Goal: Task Accomplishment & Management: Manage account settings

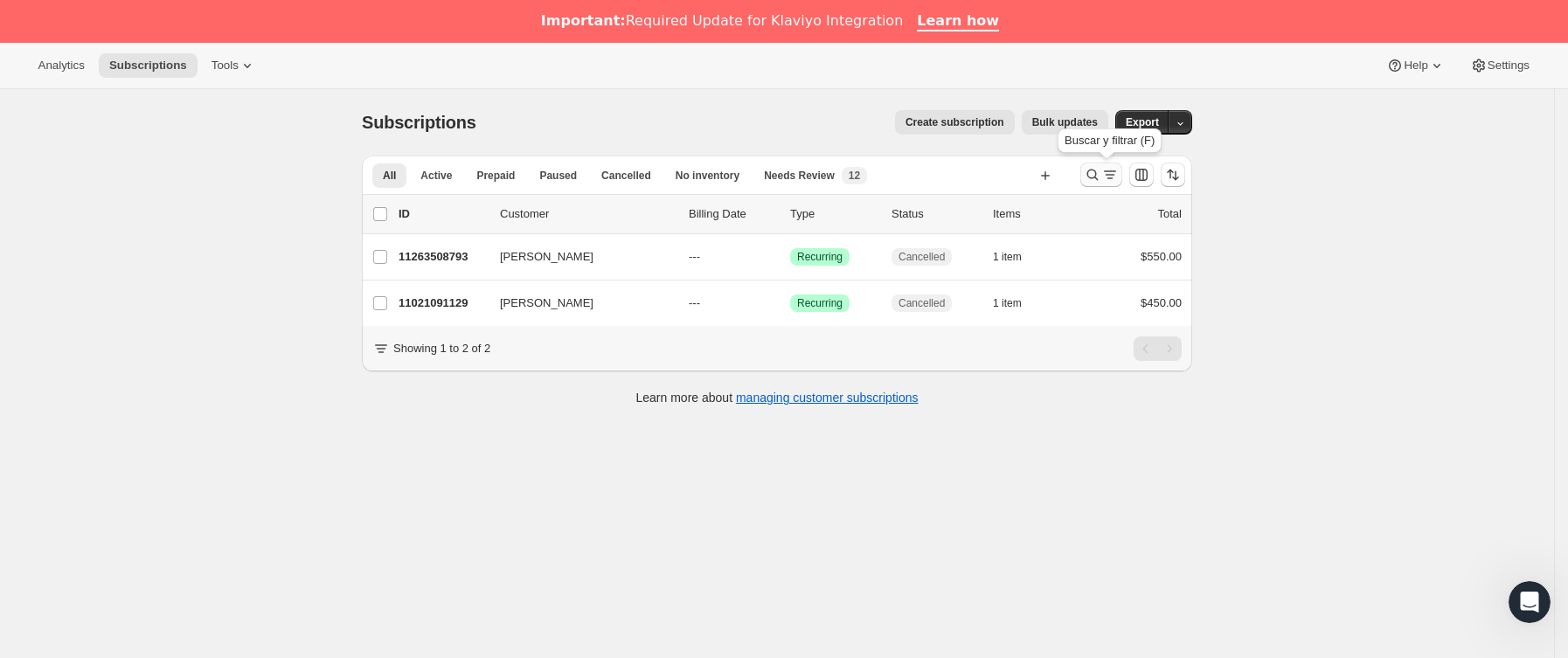
click at [1118, 168] on icon "Buscar y filtrar resultados" at bounding box center [1109, 175] width 18 height 18
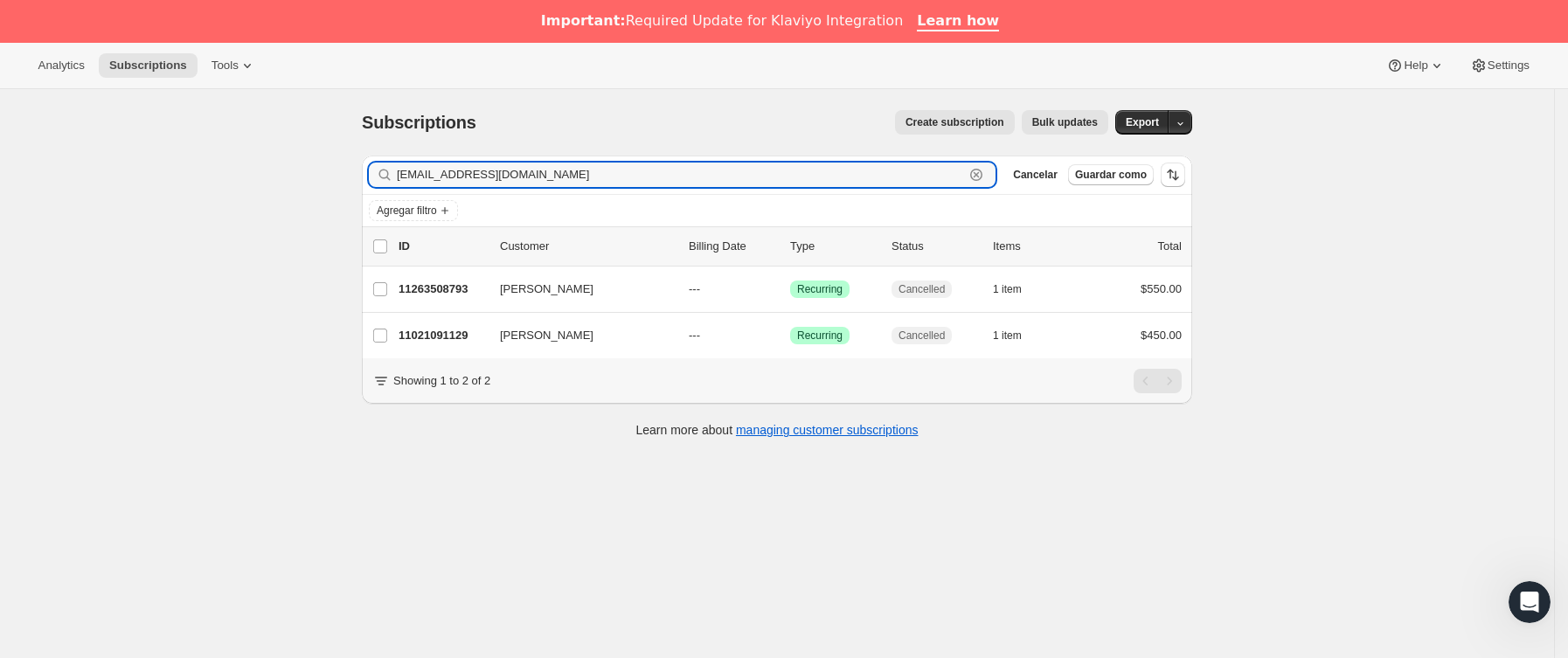
drag, startPoint x: 273, startPoint y: 208, endPoint x: 200, endPoint y: 216, distance: 73.4
click at [202, 216] on div "Subscriptions. Esta página está lista Subscriptions Create subscription Bulk up…" at bounding box center [777, 418] width 1553 height 658
paste input "claularra@yahoo"
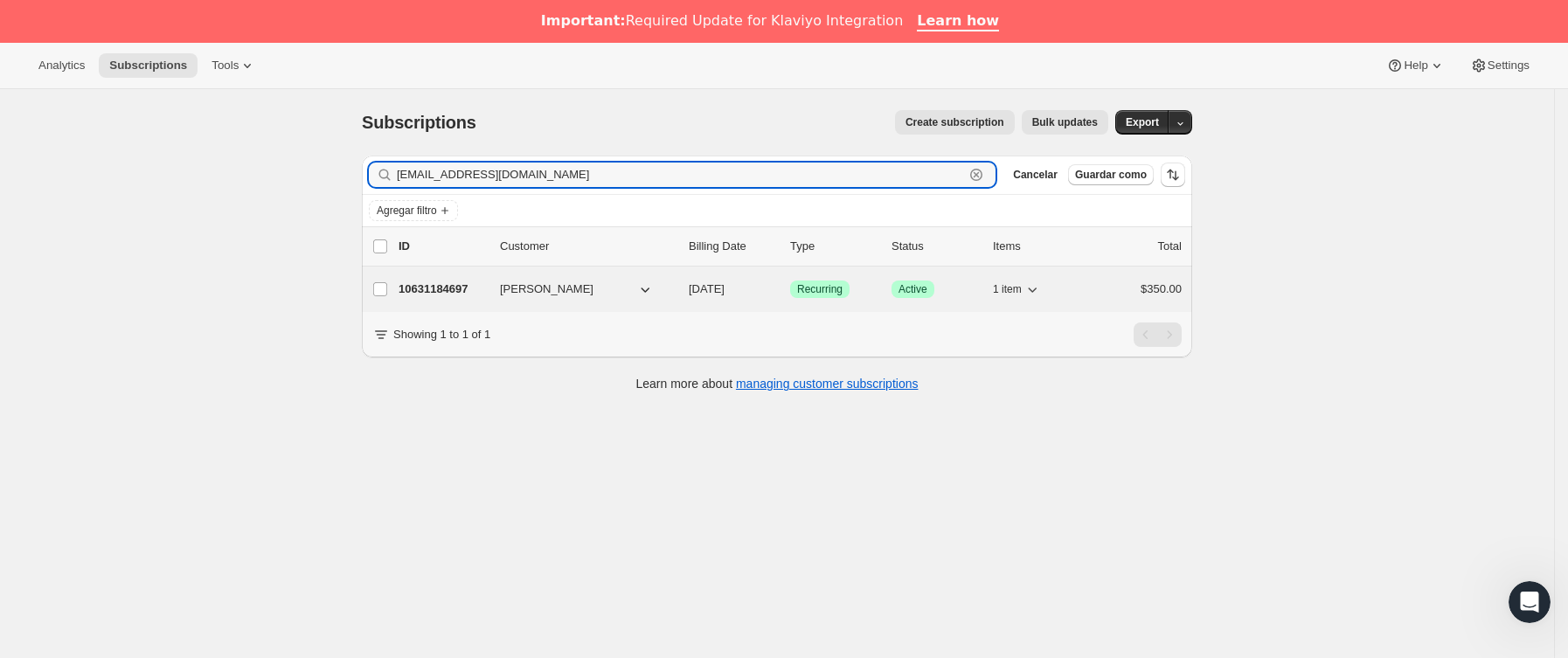
type input "claularra@yahoo.com"
click at [486, 291] on p "10631184697" at bounding box center [442, 290] width 87 height 18
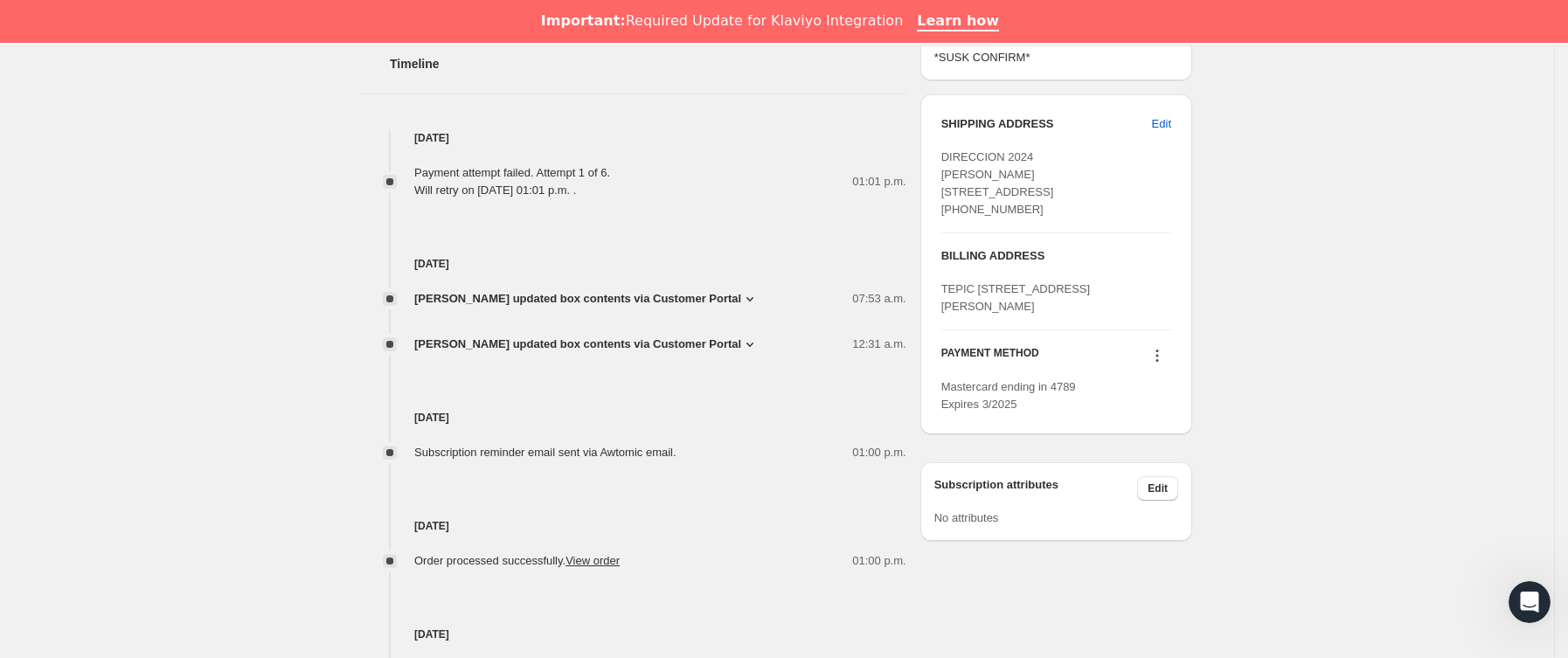
scroll to position [918, 0]
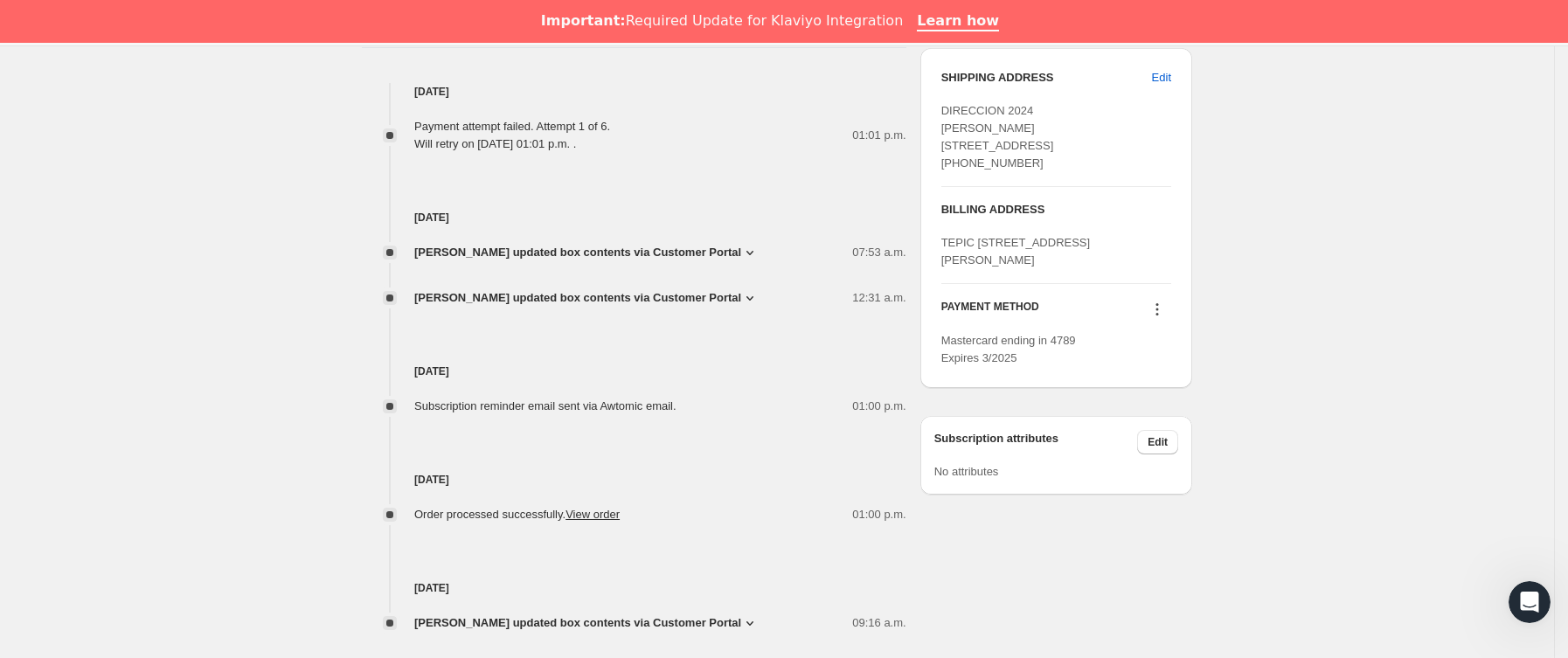
click at [1162, 318] on icon at bounding box center [1157, 309] width 18 height 18
click at [1160, 412] on span "Send link to update card" at bounding box center [1162, 414] width 123 height 13
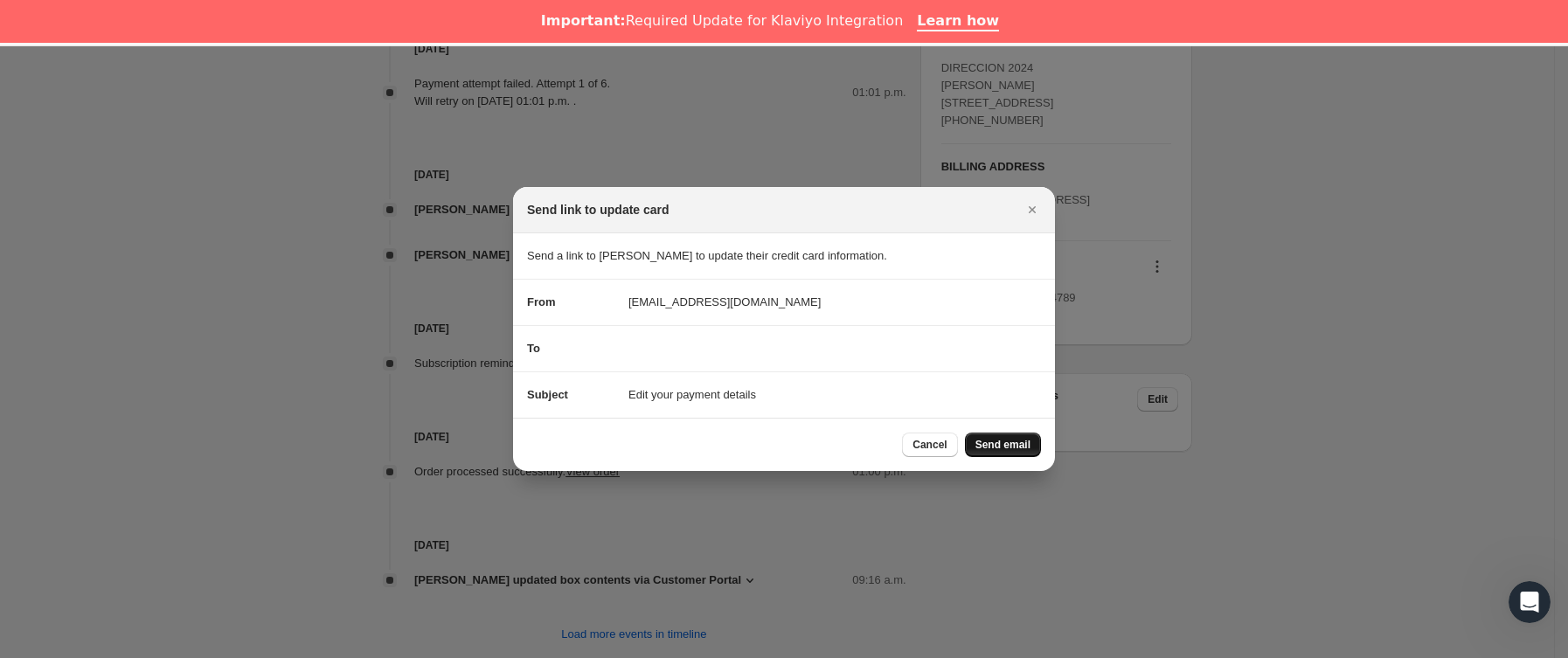
click at [1023, 452] on span "Send email" at bounding box center [1002, 445] width 55 height 14
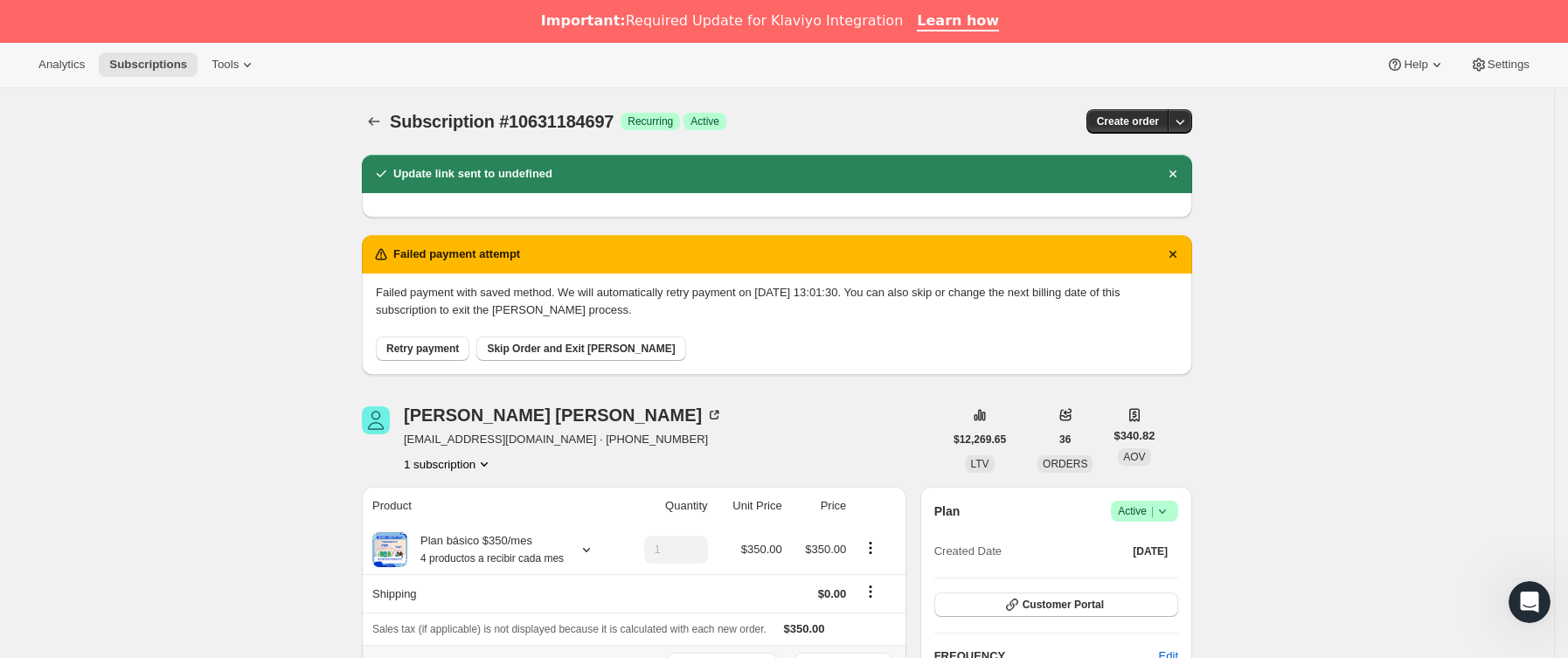
scroll to position [0, 0]
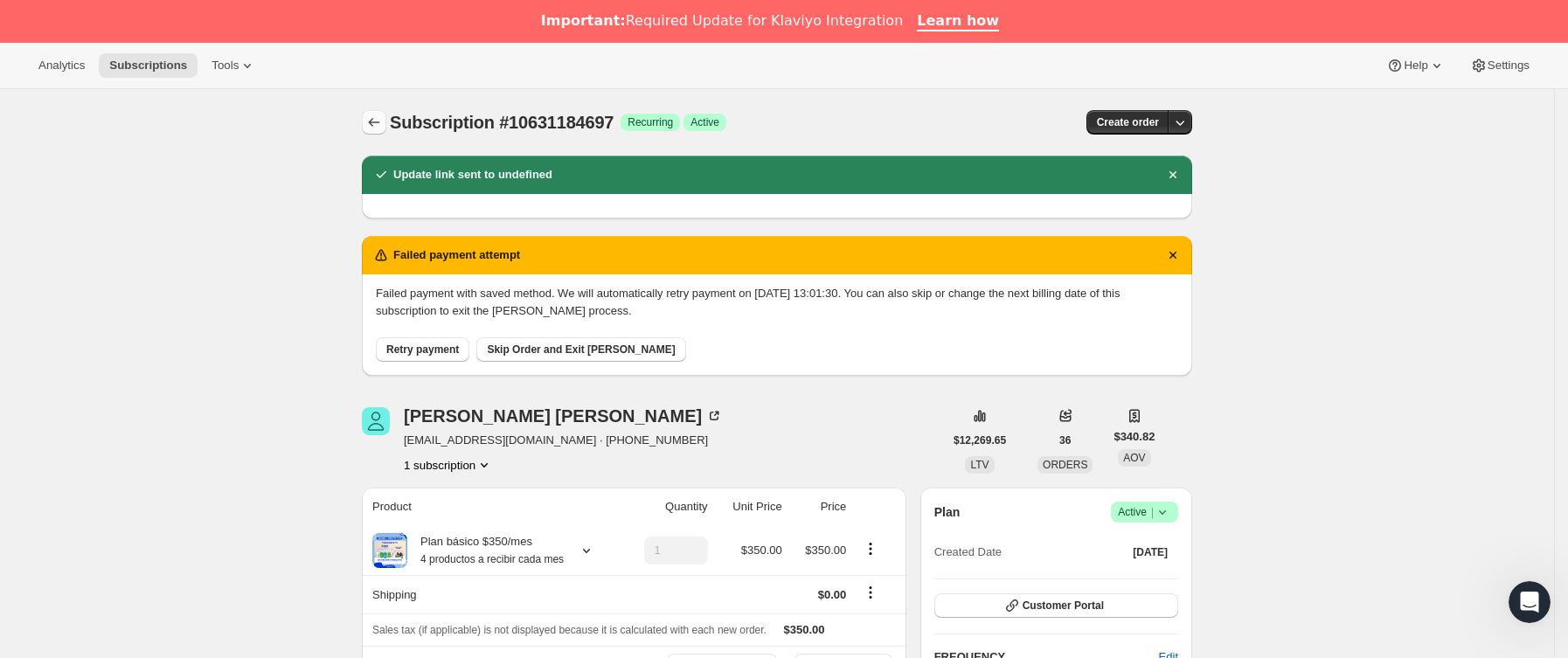
click at [369, 119] on button "Subscriptions" at bounding box center [373, 122] width 25 height 25
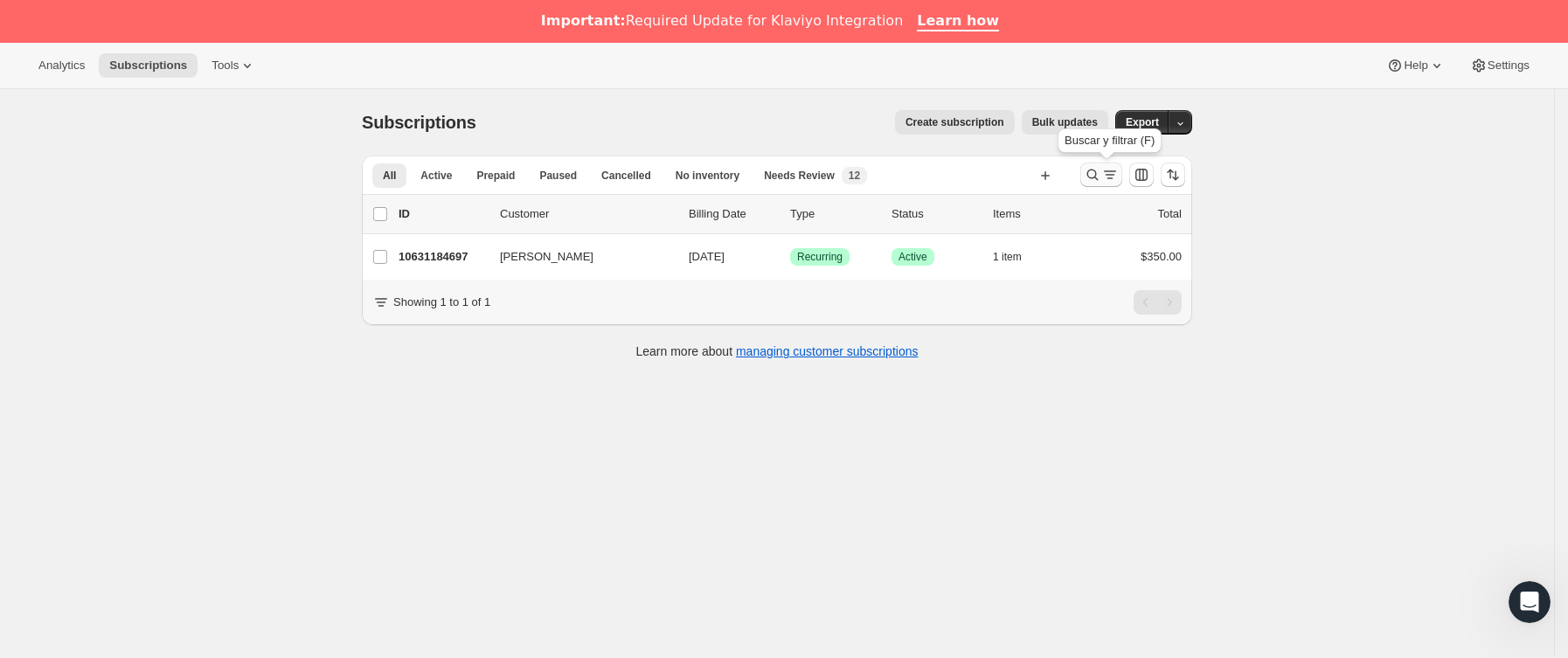
click at [1101, 171] on icon "Buscar y filtrar resultados" at bounding box center [1093, 175] width 18 height 18
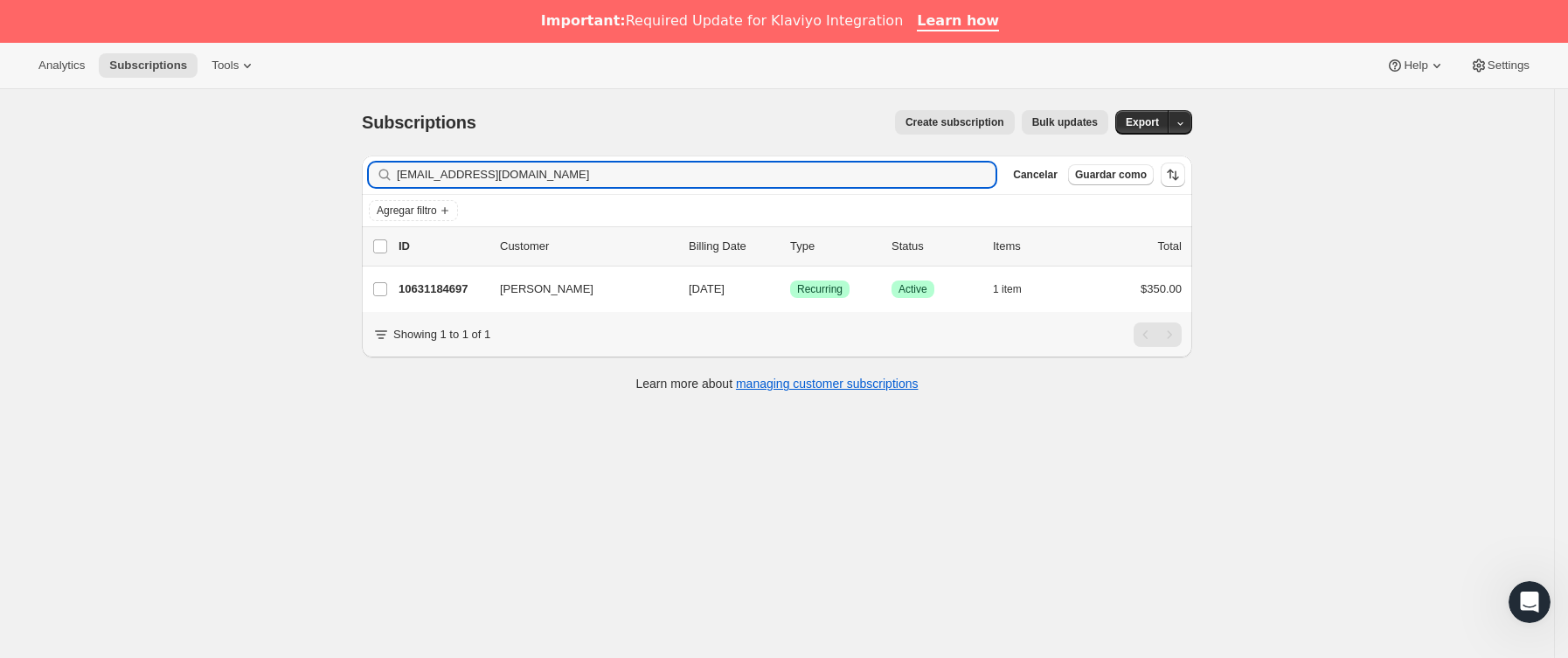
drag, startPoint x: 617, startPoint y: 177, endPoint x: 276, endPoint y: 192, distance: 341.3
click at [276, 192] on div "Subscriptions. Esta página está lista Subscriptions Create subscription Bulk up…" at bounding box center [777, 418] width 1553 height 658
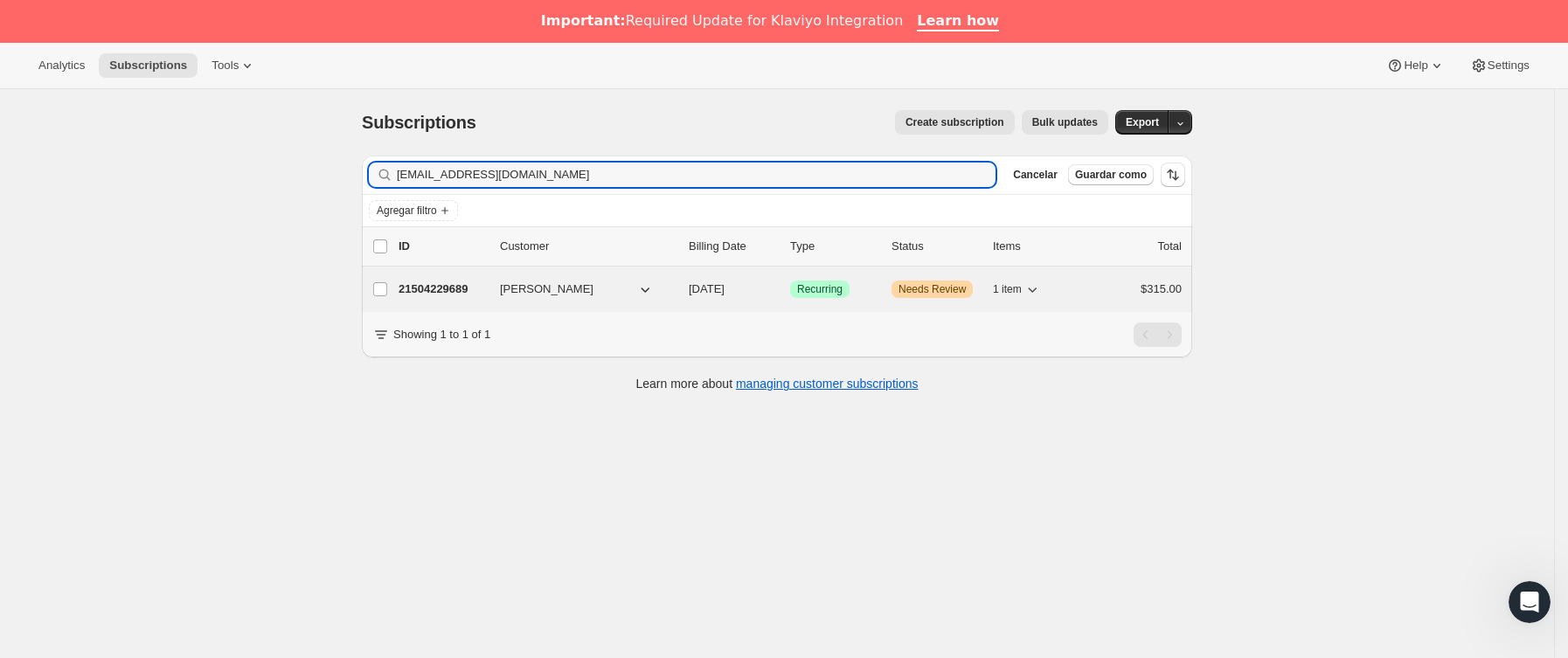
type input "silviomotapinto@gmail.com"
click at [488, 281] on div "21504229689 Silvio Mota Pinto 10/17/2025 Logrado Recurring Advertencia Needs Re…" at bounding box center [789, 289] width 783 height 25
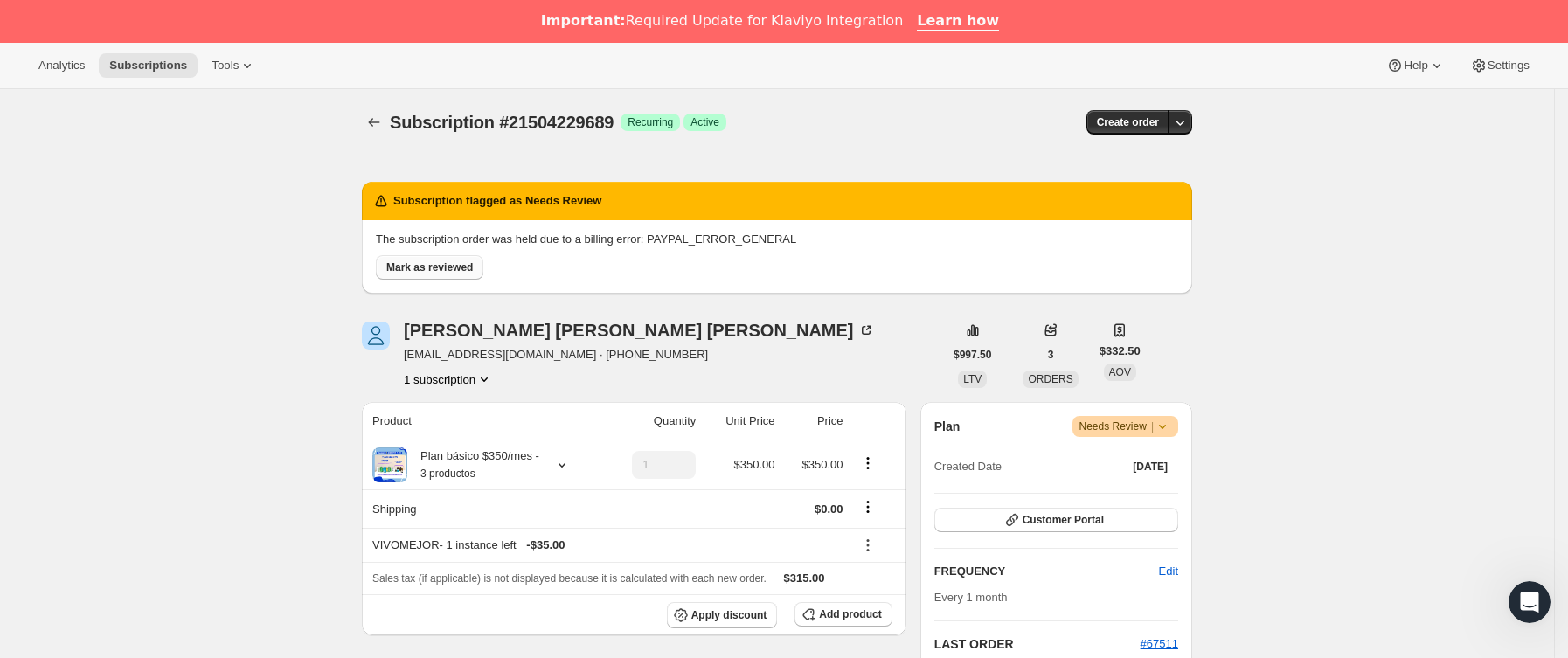
click at [444, 266] on span "Mark as reviewed" at bounding box center [429, 267] width 86 height 14
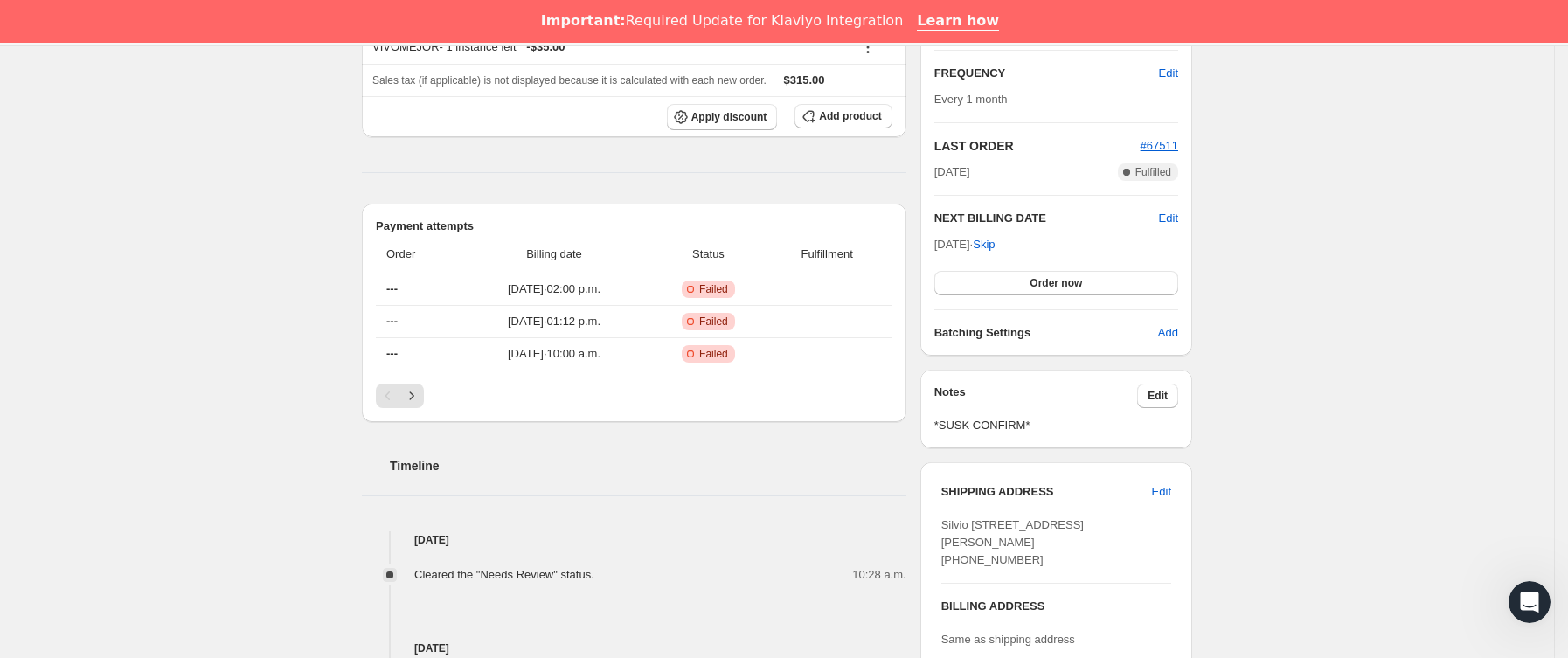
scroll to position [394, 0]
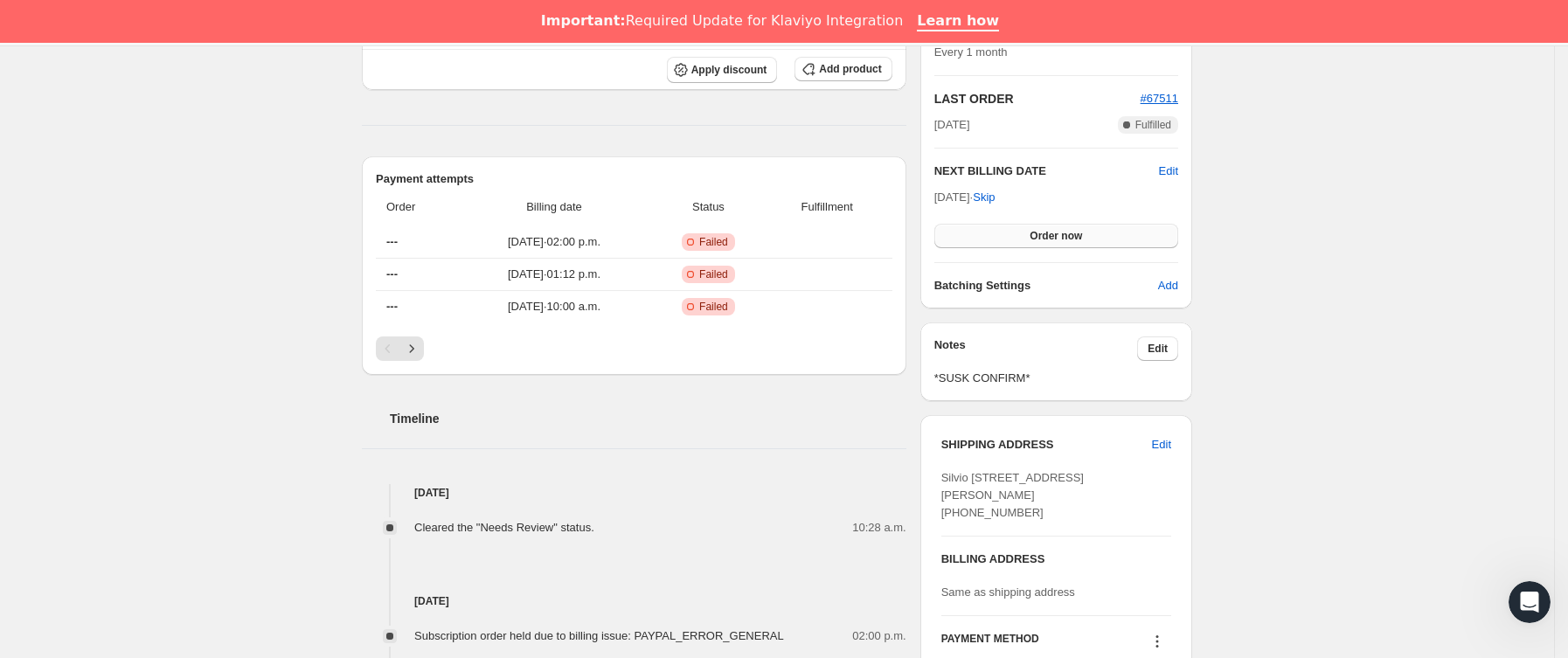
click at [998, 239] on button "Order now" at bounding box center [1055, 236] width 243 height 25
click at [998, 239] on button "Click to confirm" at bounding box center [1055, 236] width 243 height 25
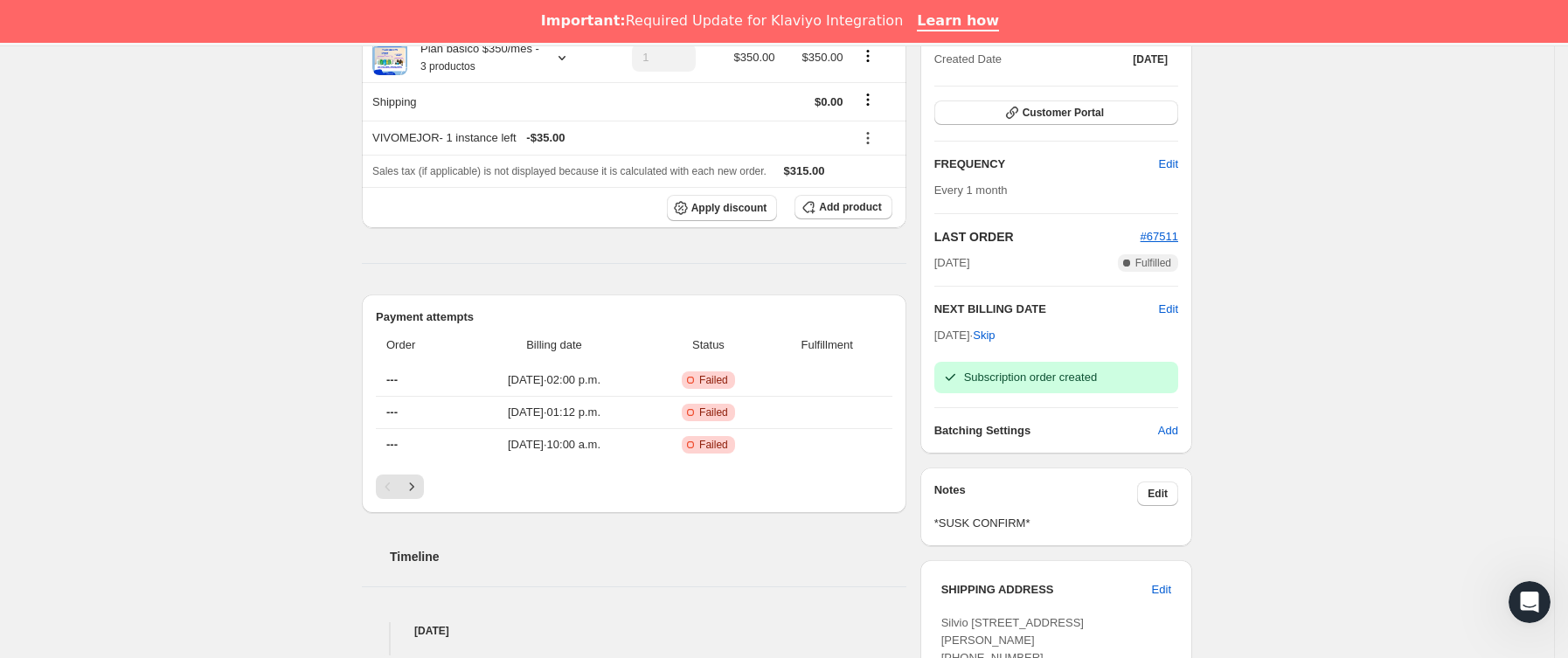
scroll to position [262, 0]
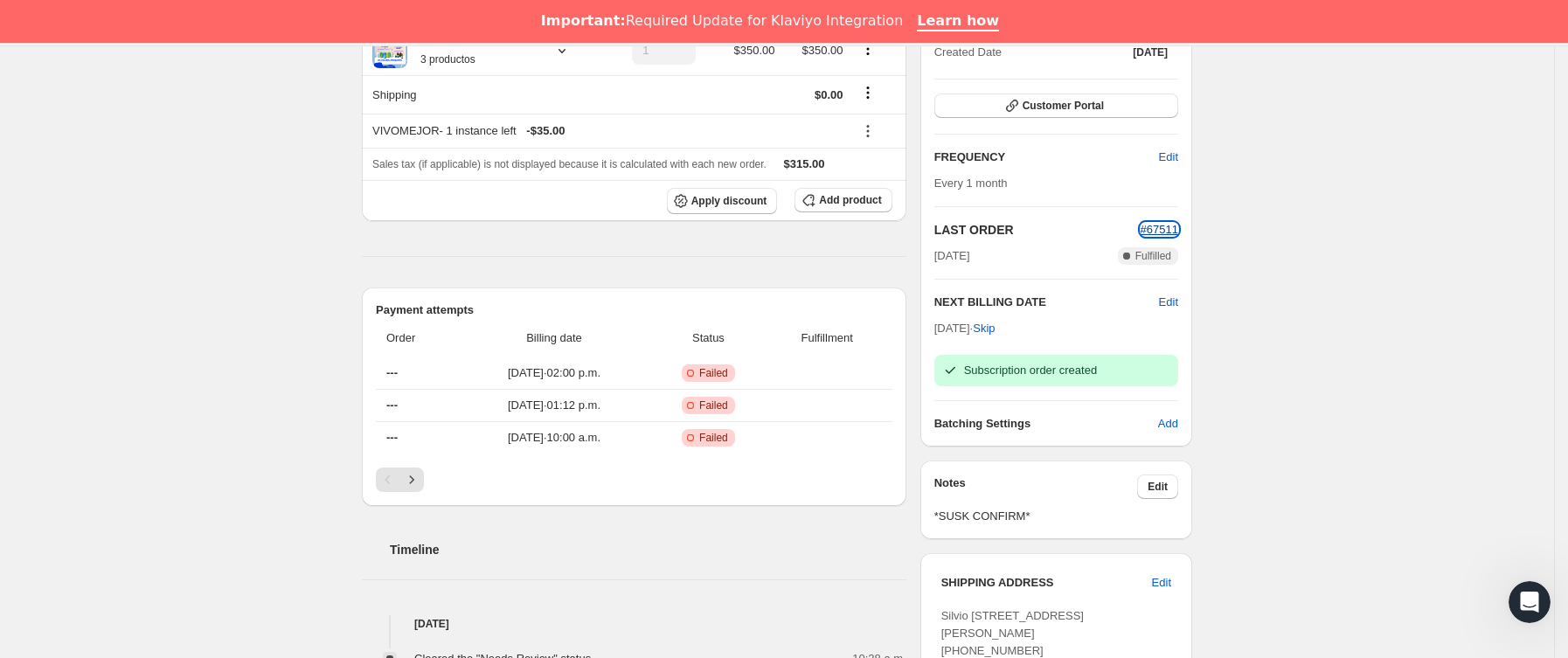
click at [1175, 228] on span "#67511" at bounding box center [1159, 229] width 37 height 13
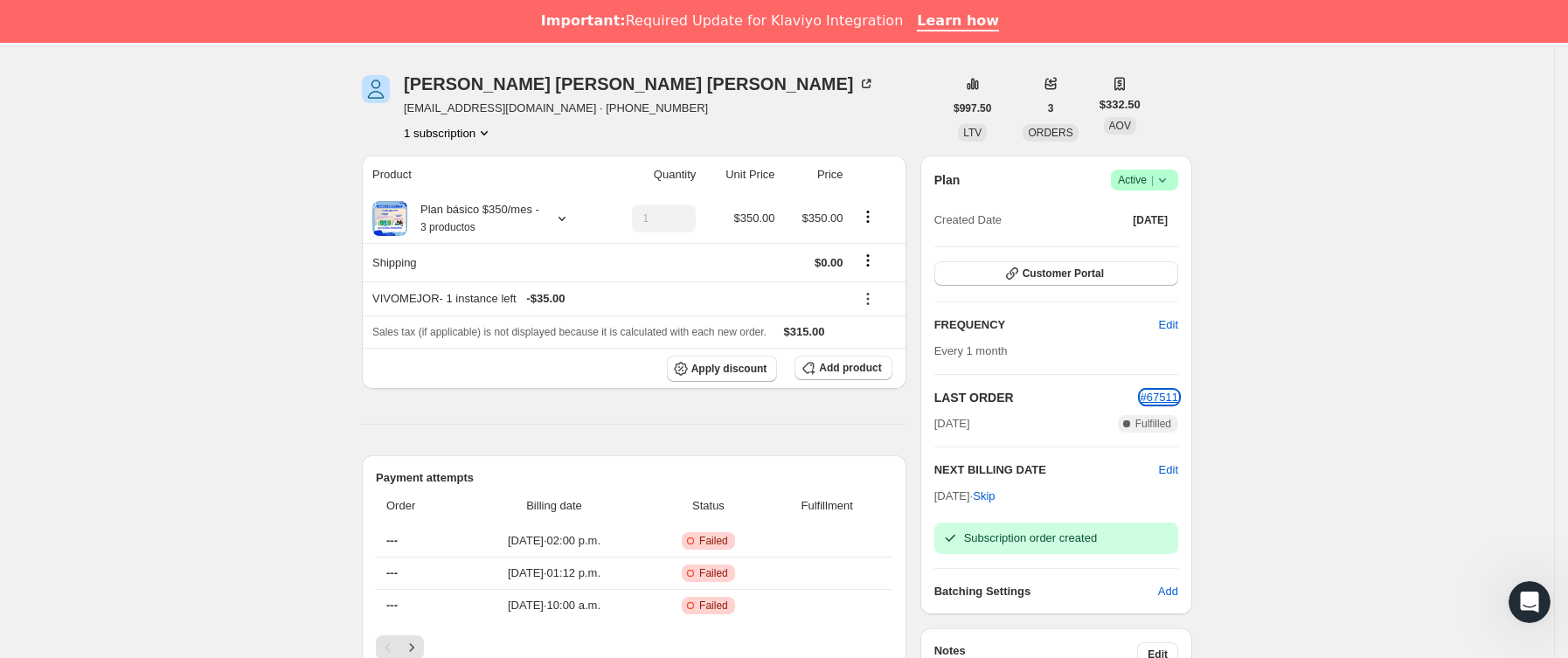
scroll to position [0, 0]
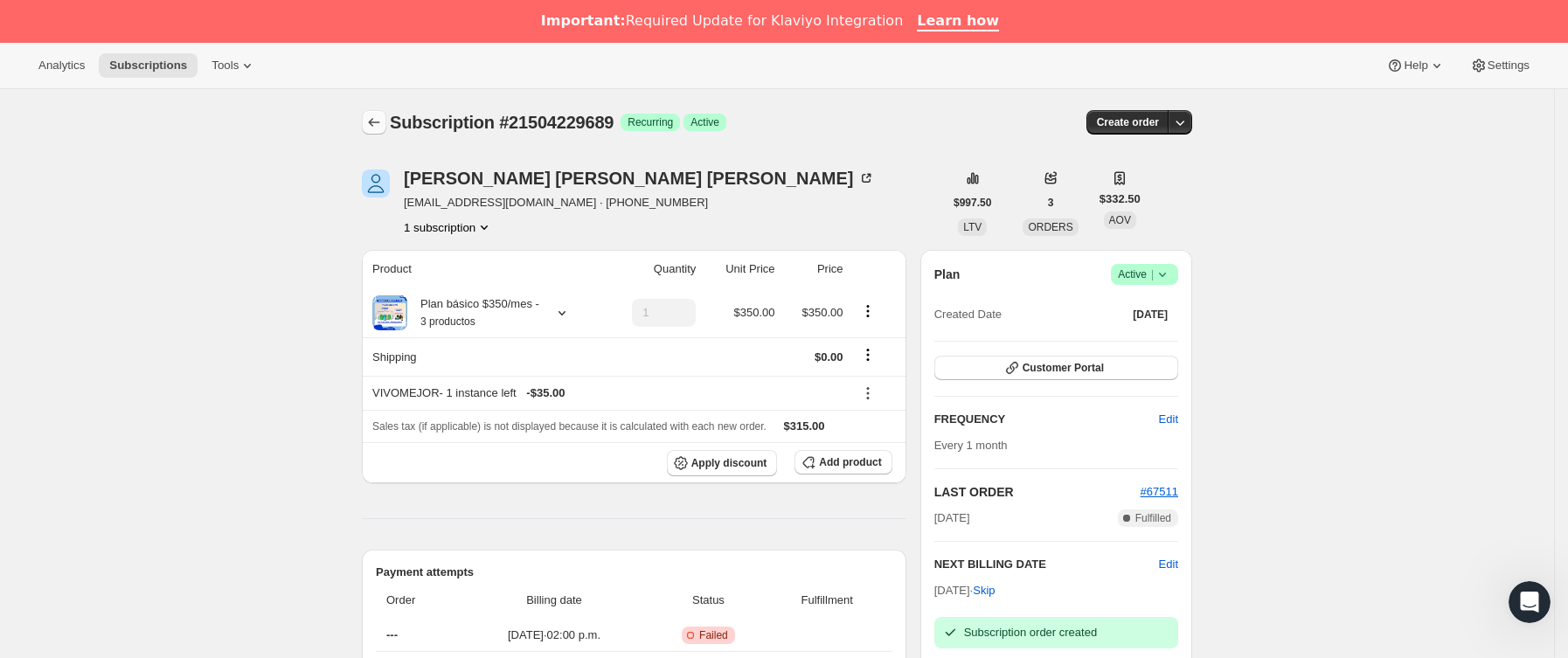
click at [383, 114] on icon "Subscriptions" at bounding box center [374, 123] width 18 height 18
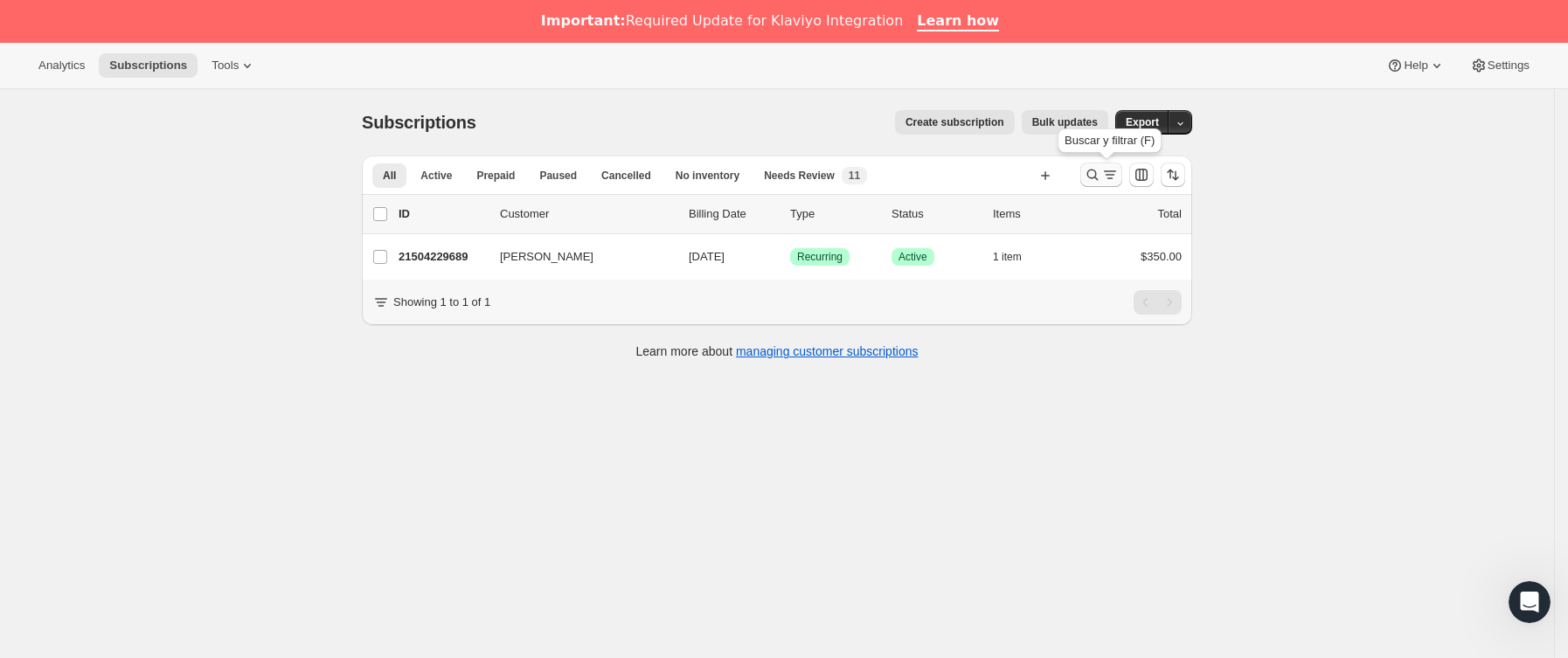
click at [1101, 173] on icon "Buscar y filtrar resultados" at bounding box center [1093, 175] width 18 height 18
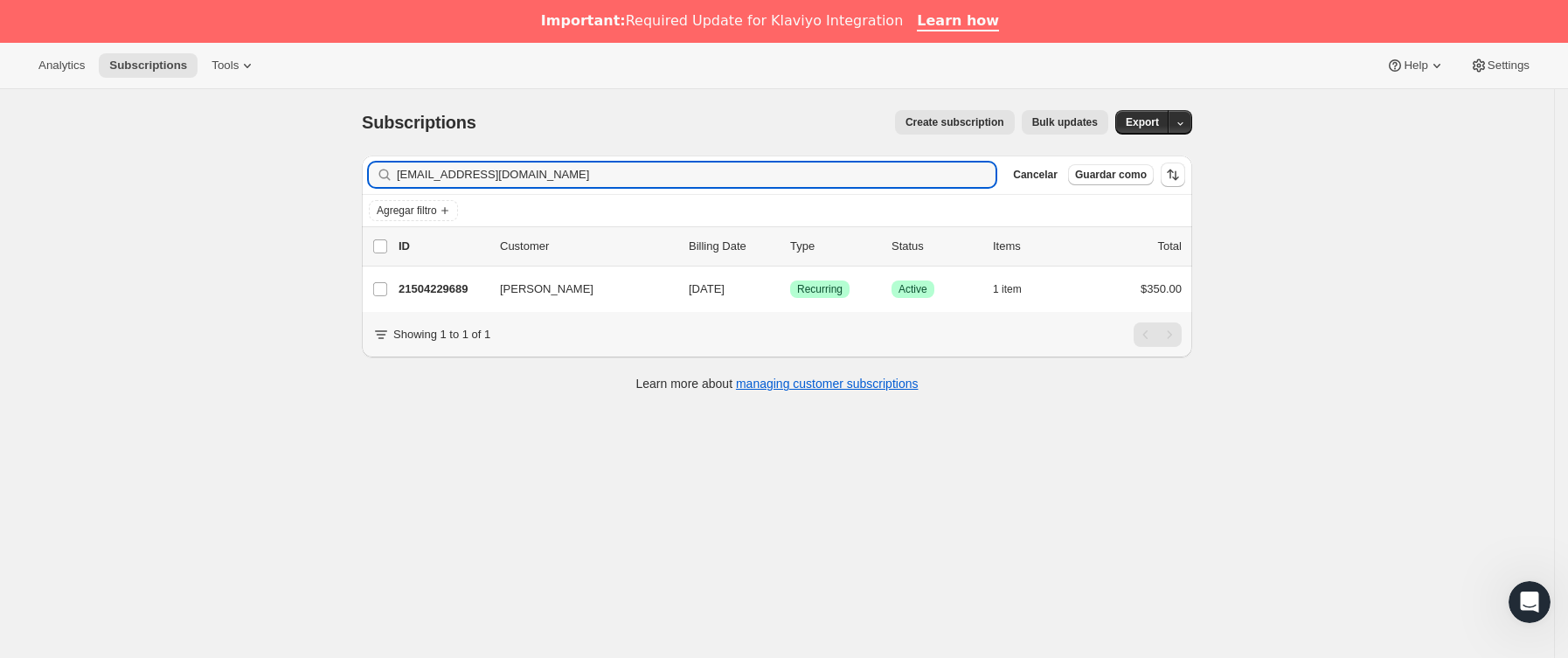
drag, startPoint x: 595, startPoint y: 166, endPoint x: 275, endPoint y: 176, distance: 320.2
click at [271, 185] on div "Subscriptions. Esta página está lista Subscriptions Create subscription Bulk up…" at bounding box center [777, 418] width 1553 height 658
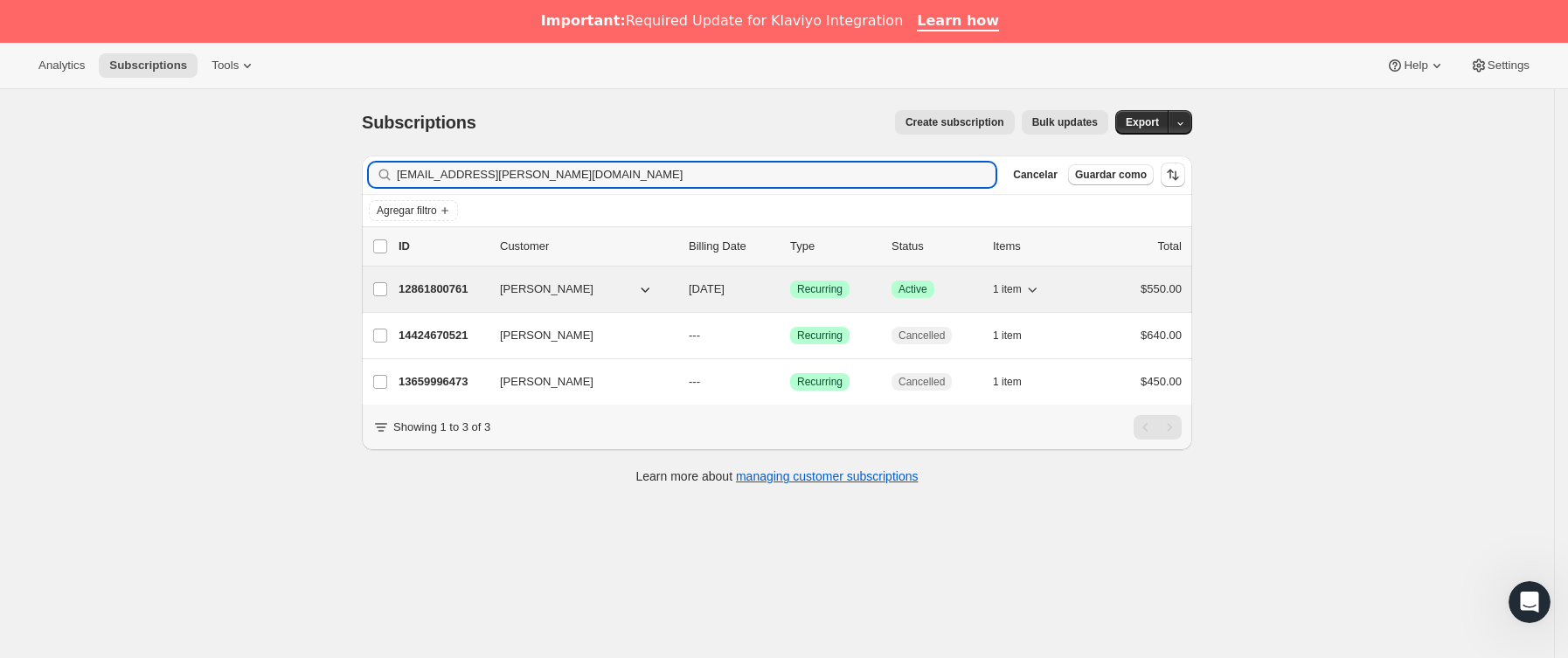
type input "estefi.manuell@gmail.com"
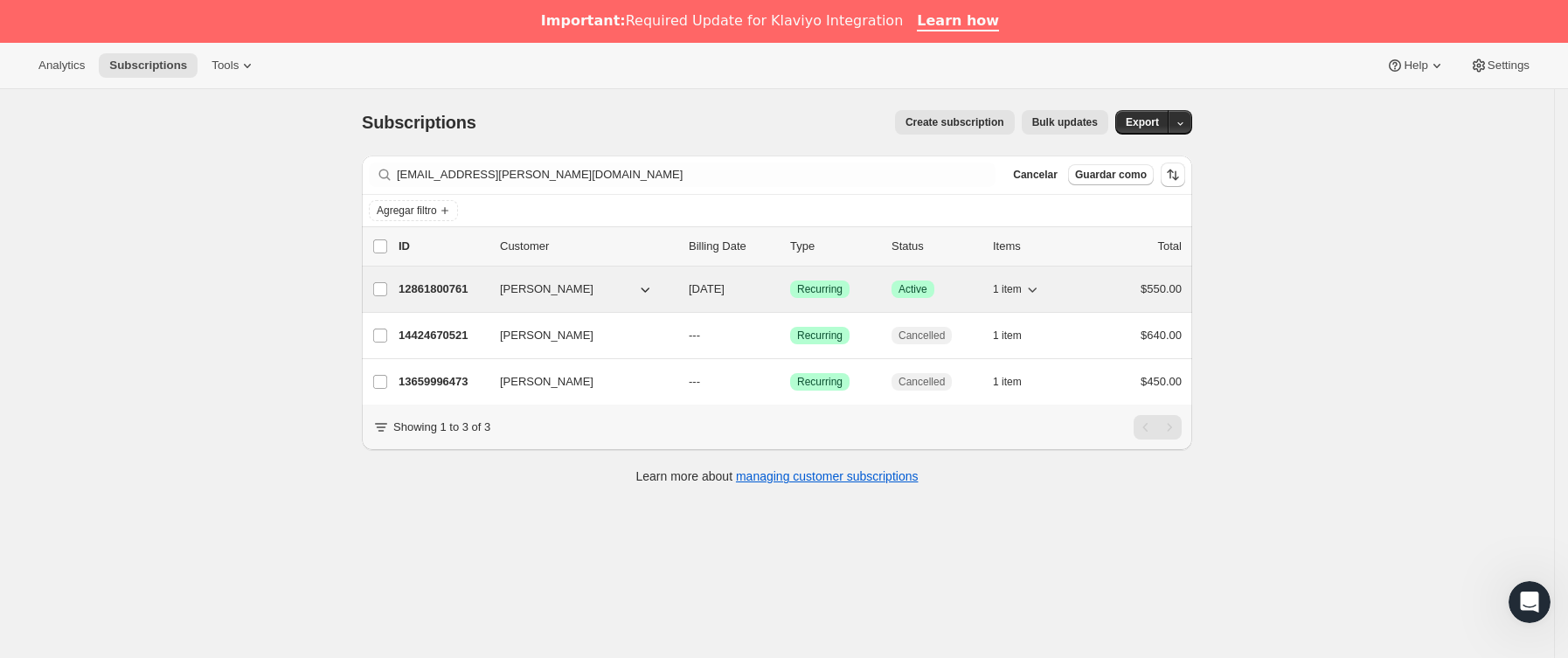
click at [493, 299] on div "12861800761 Estefanía Manuell 11/18/2025 Logrado Recurring Logrado Active 1 ite…" at bounding box center [789, 289] width 783 height 25
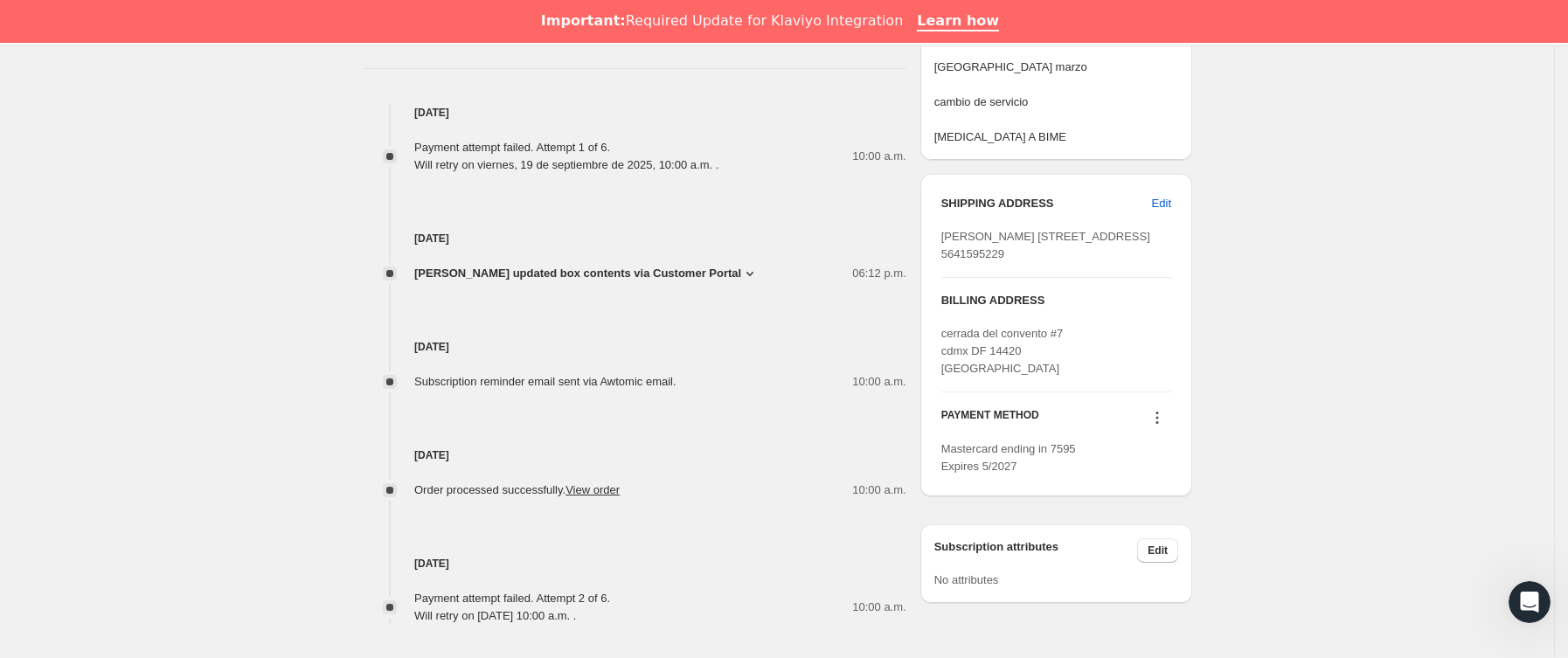
scroll to position [918, 0]
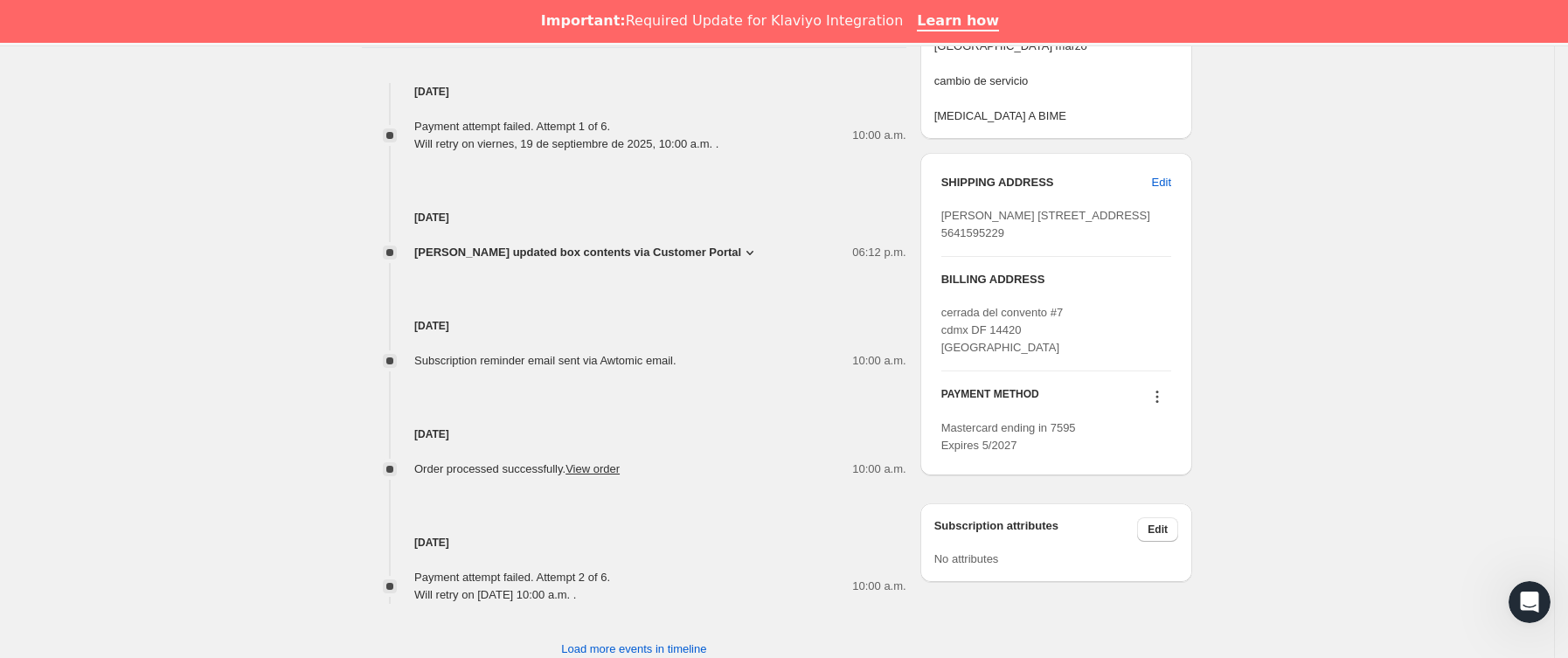
click at [1155, 406] on icon at bounding box center [1157, 397] width 18 height 18
click at [1164, 476] on span "Send link to update card" at bounding box center [1162, 485] width 123 height 18
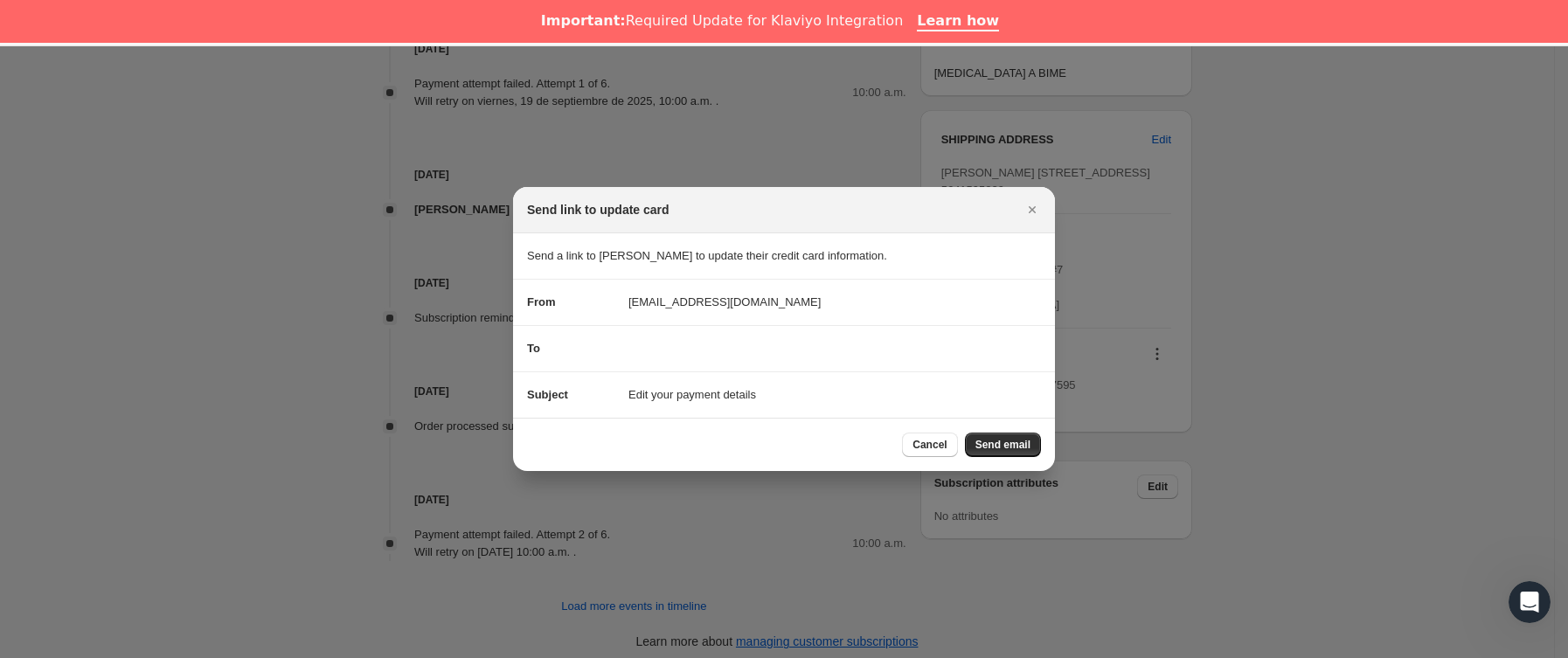
scroll to position [43, 0]
click at [1001, 435] on button "Send email" at bounding box center [1002, 445] width 76 height 25
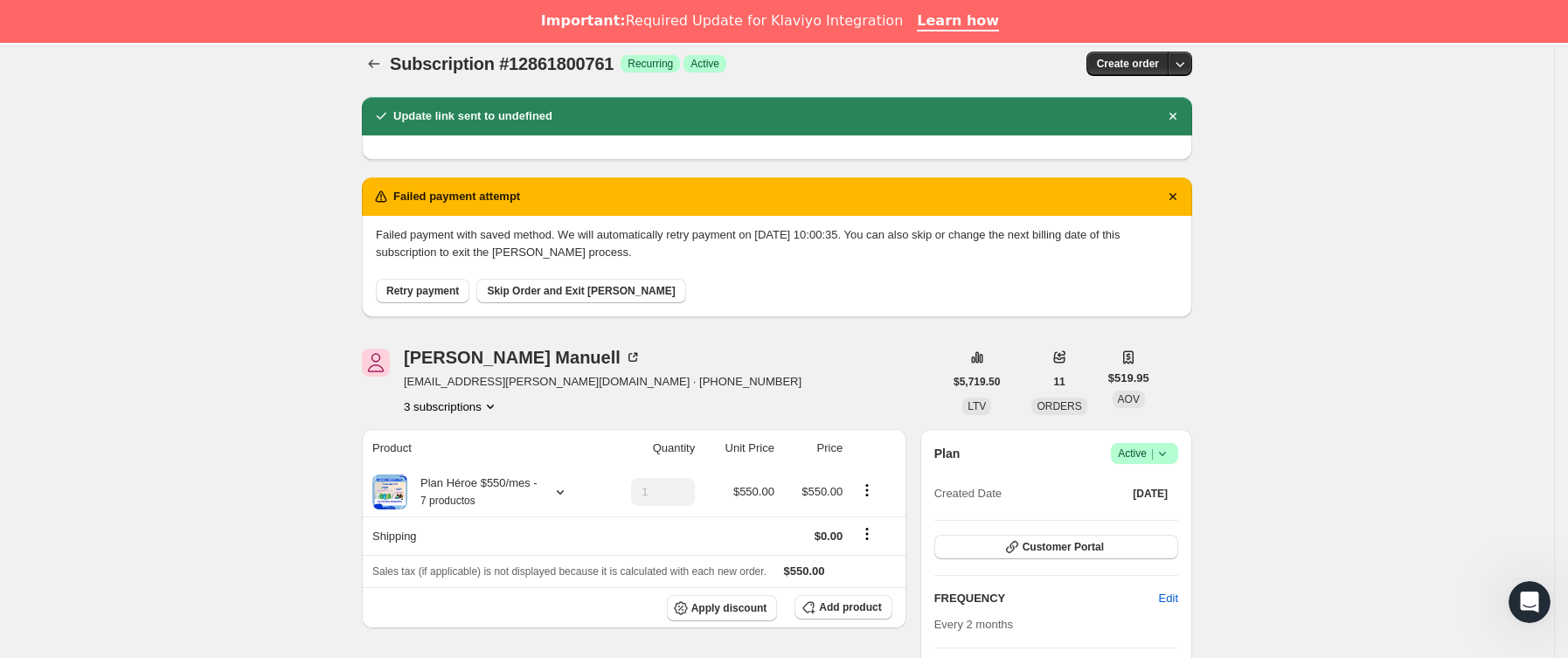
scroll to position [0, 0]
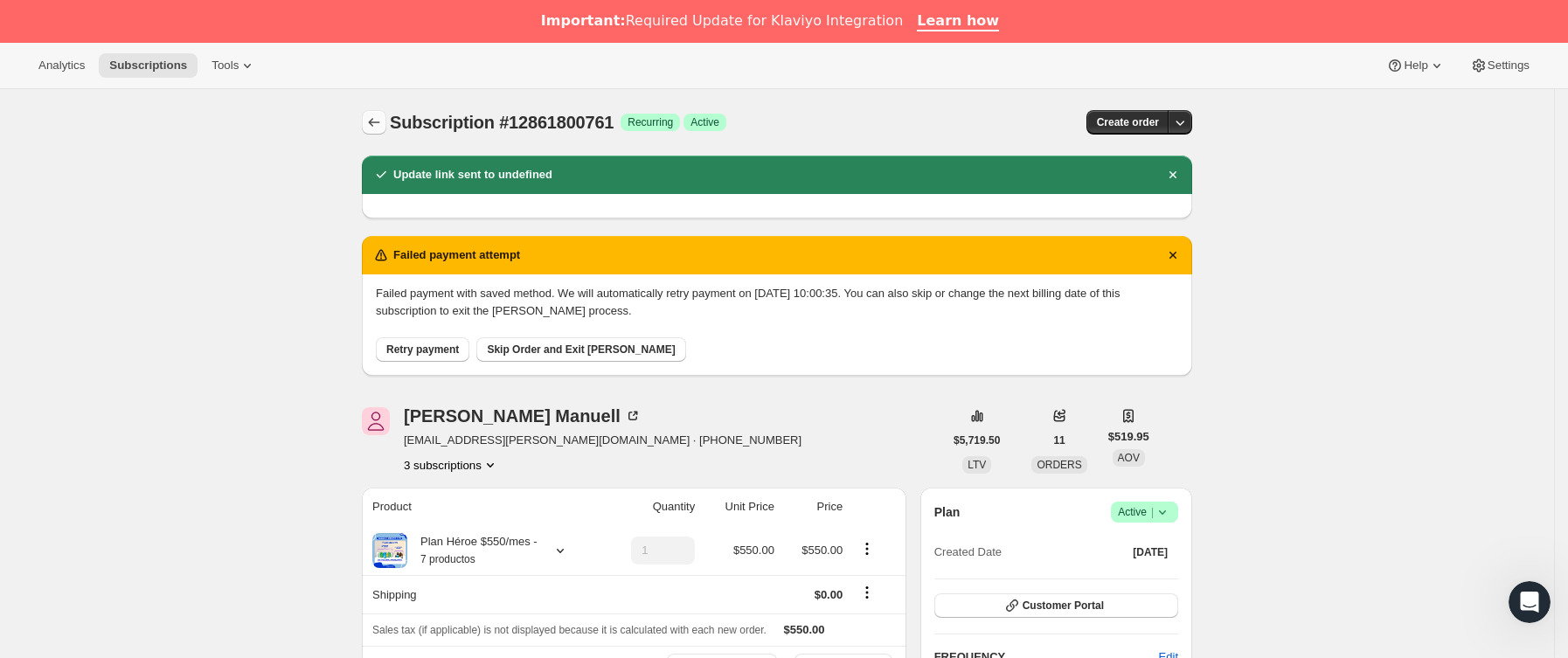
click at [377, 126] on icon "Subscriptions" at bounding box center [375, 123] width 12 height 9
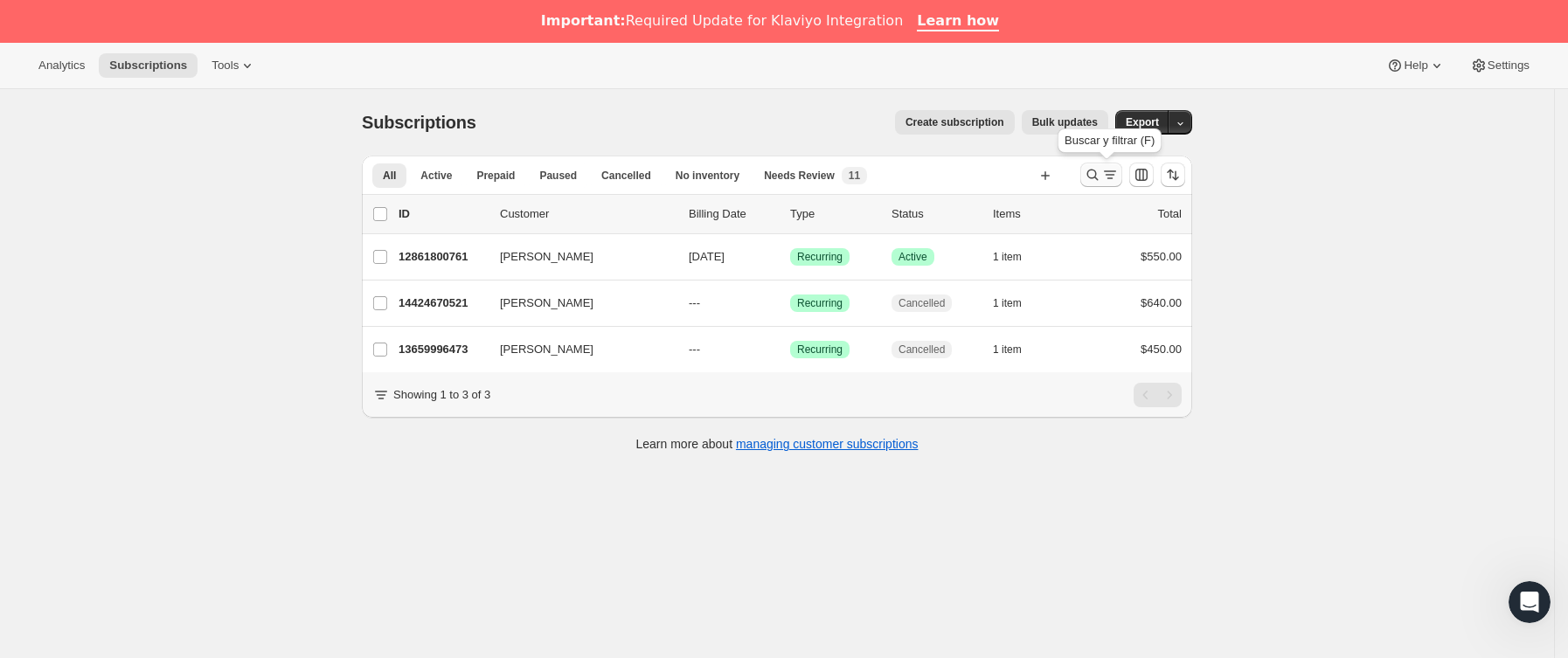
click at [1109, 169] on icon "Buscar y filtrar resultados" at bounding box center [1109, 175] width 18 height 18
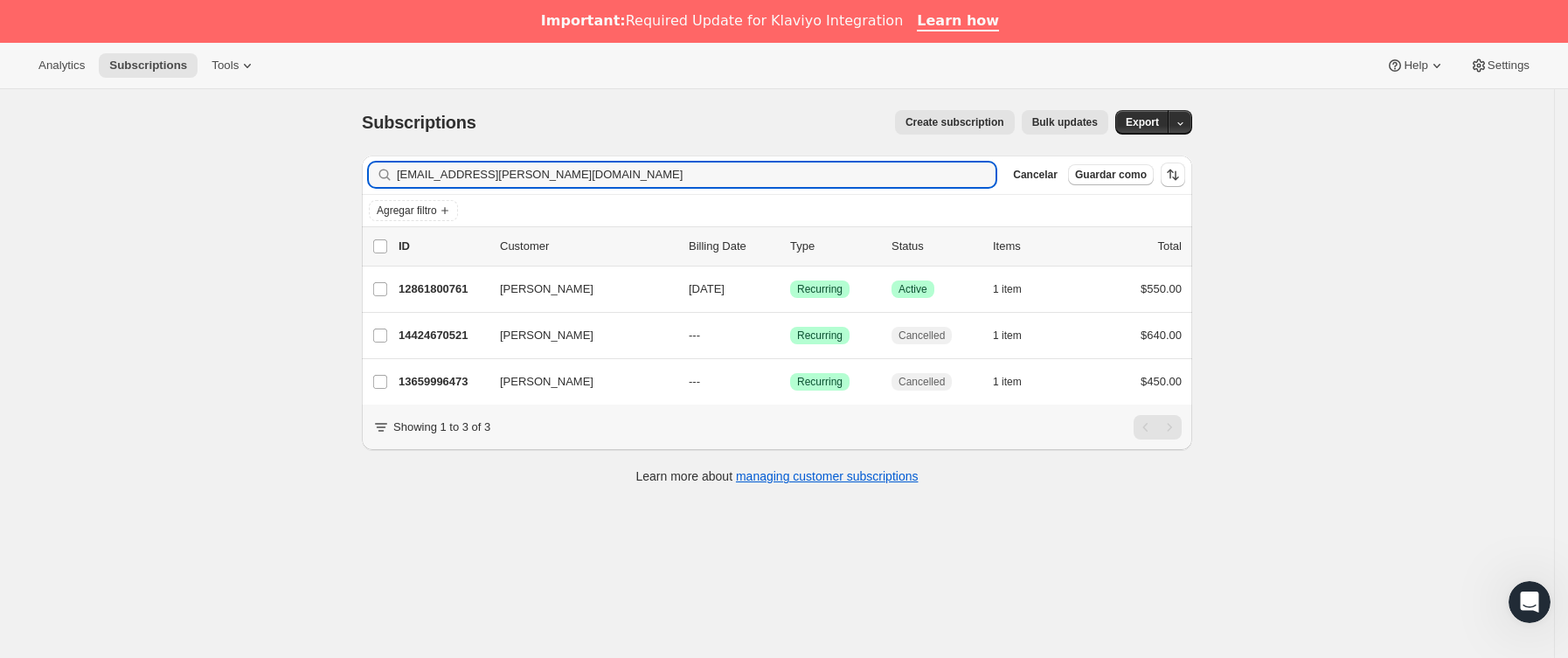
drag, startPoint x: 543, startPoint y: 185, endPoint x: 212, endPoint y: 219, distance: 332.7
click at [212, 219] on div "Subscriptions. Esta página está lista Subscriptions Create subscription Bulk up…" at bounding box center [777, 418] width 1553 height 658
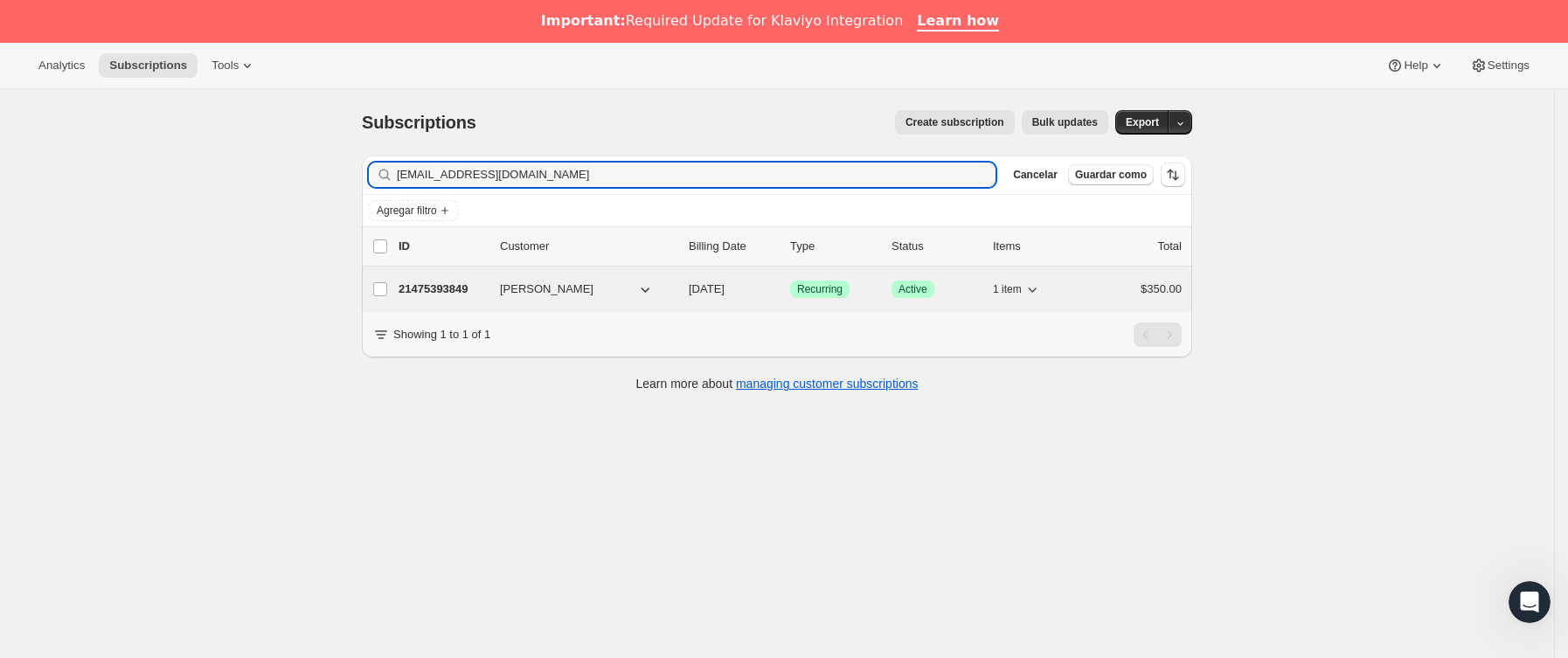
type input "maryanylopez@gmail.com"
click at [470, 281] on div "21475393849 Kelly Maryan López 10/15/2025 Logrado Recurring Logrado Active 1 it…" at bounding box center [789, 289] width 783 height 25
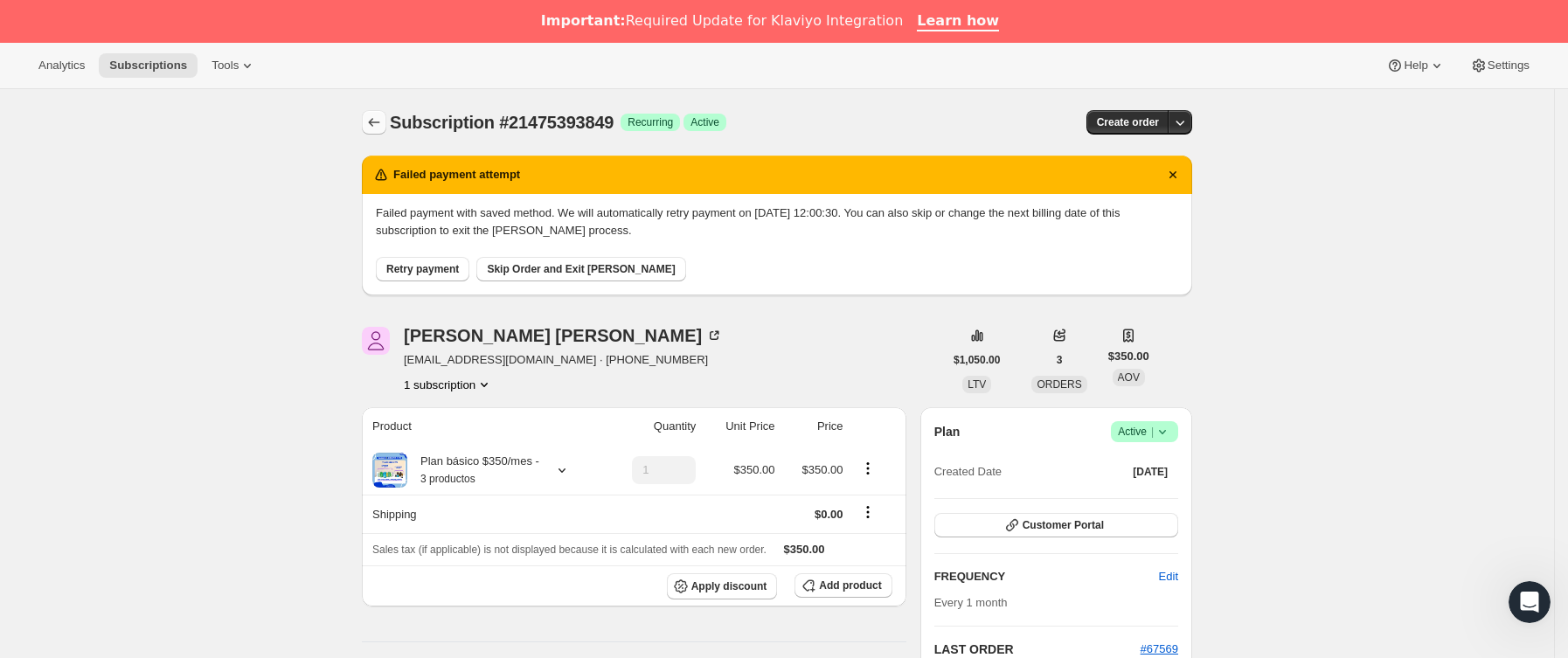
click at [386, 130] on button "Subscriptions" at bounding box center [373, 122] width 25 height 25
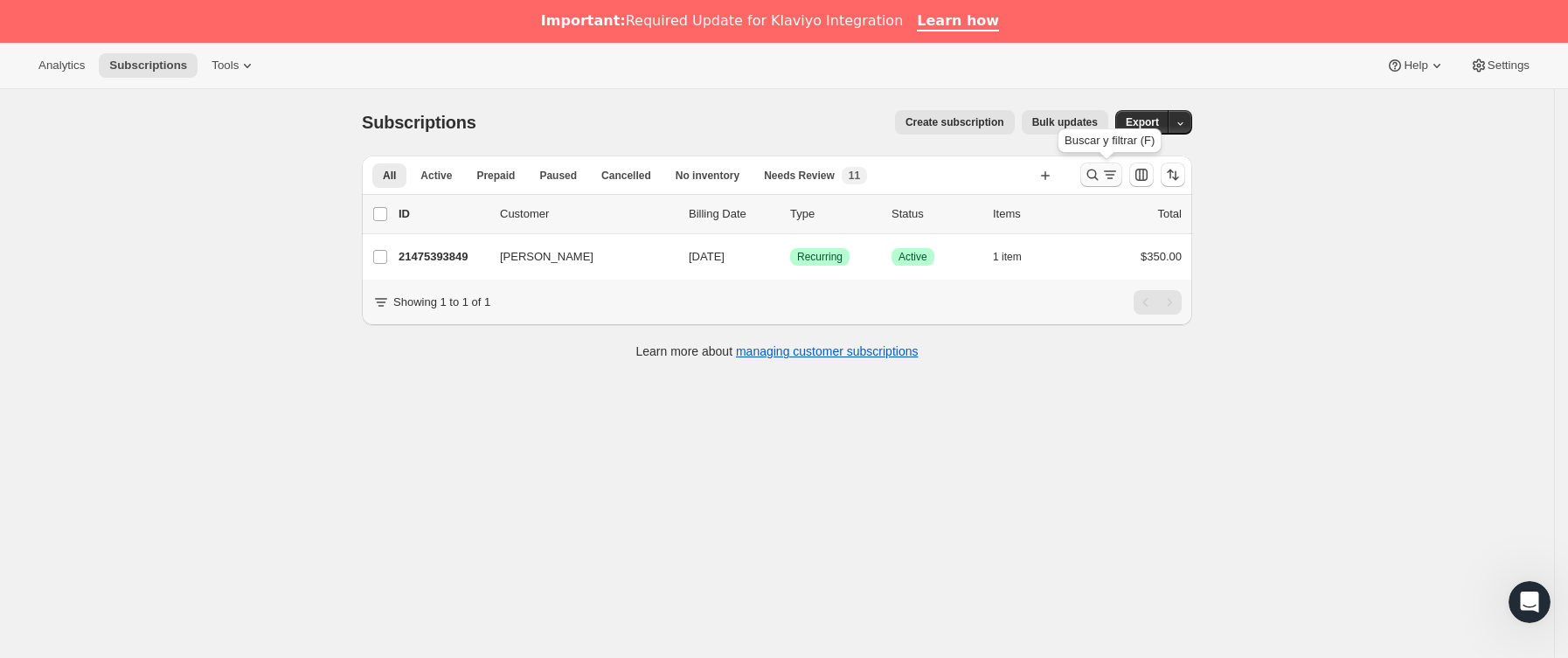
click at [1118, 181] on icon "Buscar y filtrar resultados" at bounding box center [1109, 175] width 18 height 18
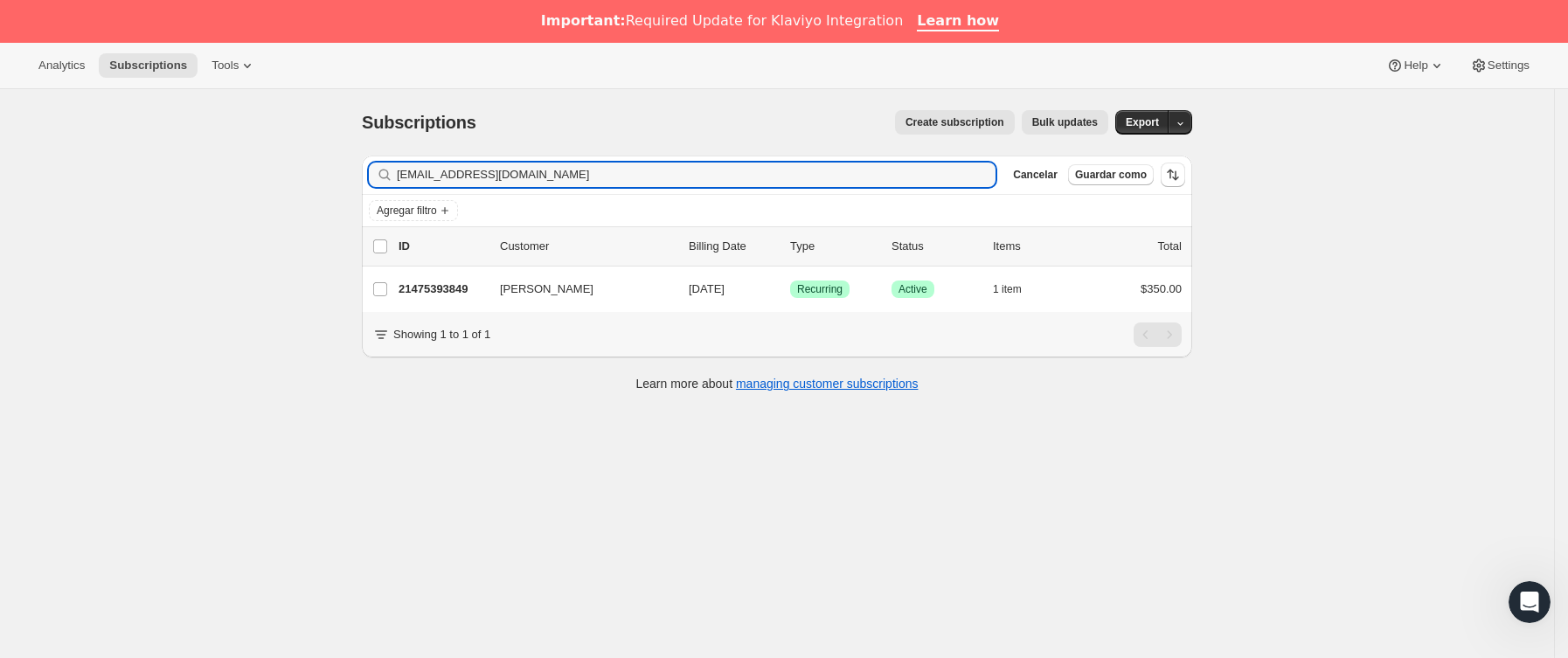
drag, startPoint x: 719, startPoint y: 173, endPoint x: 181, endPoint y: 200, distance: 538.7
click at [181, 200] on div "Subscriptions. Esta página está lista Subscriptions Create subscription Bulk up…" at bounding box center [777, 418] width 1553 height 658
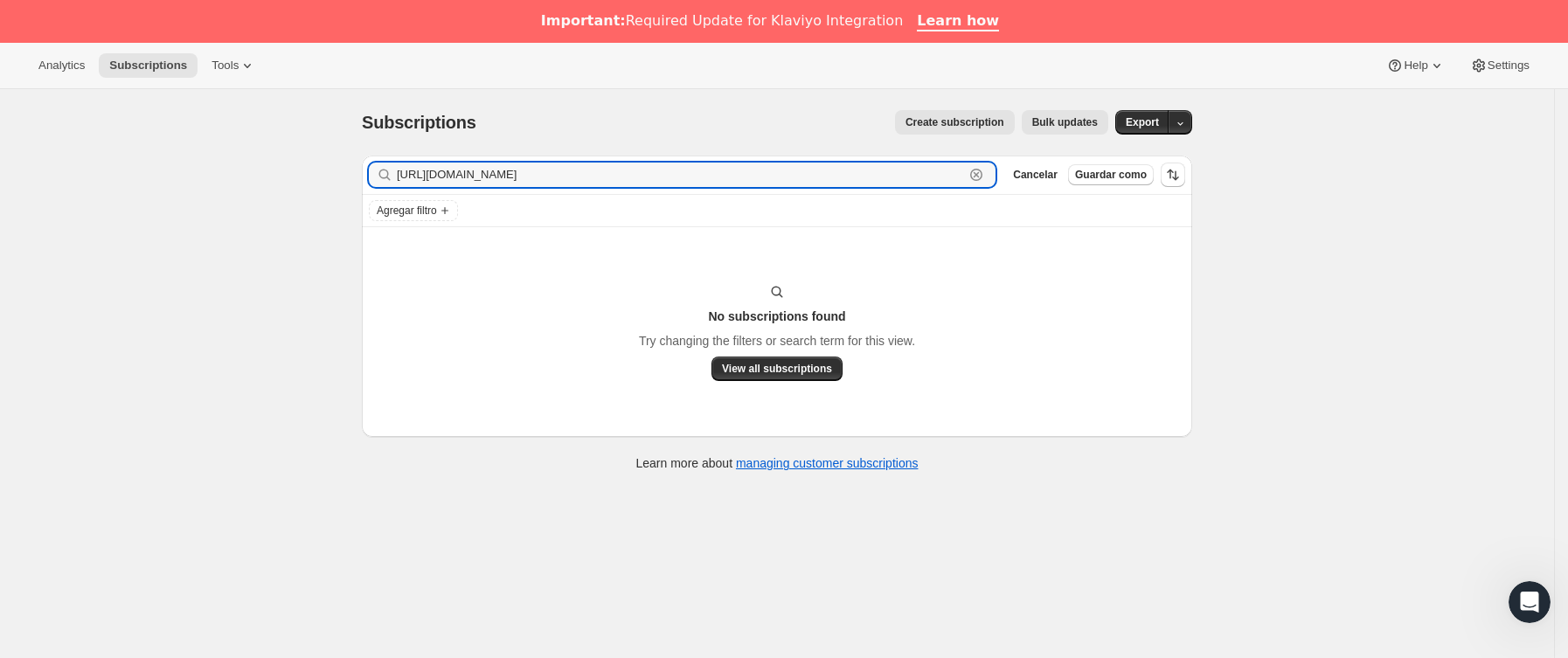
drag, startPoint x: 728, startPoint y: 179, endPoint x: 396, endPoint y: 185, distance: 332.1
click at [396, 185] on div "https://i7gkowxh.forms.app/graciasporserparte-2-1-1-1-1 Borrar" at bounding box center [682, 175] width 626 height 25
paste input "ivettsarell@gmail.com"
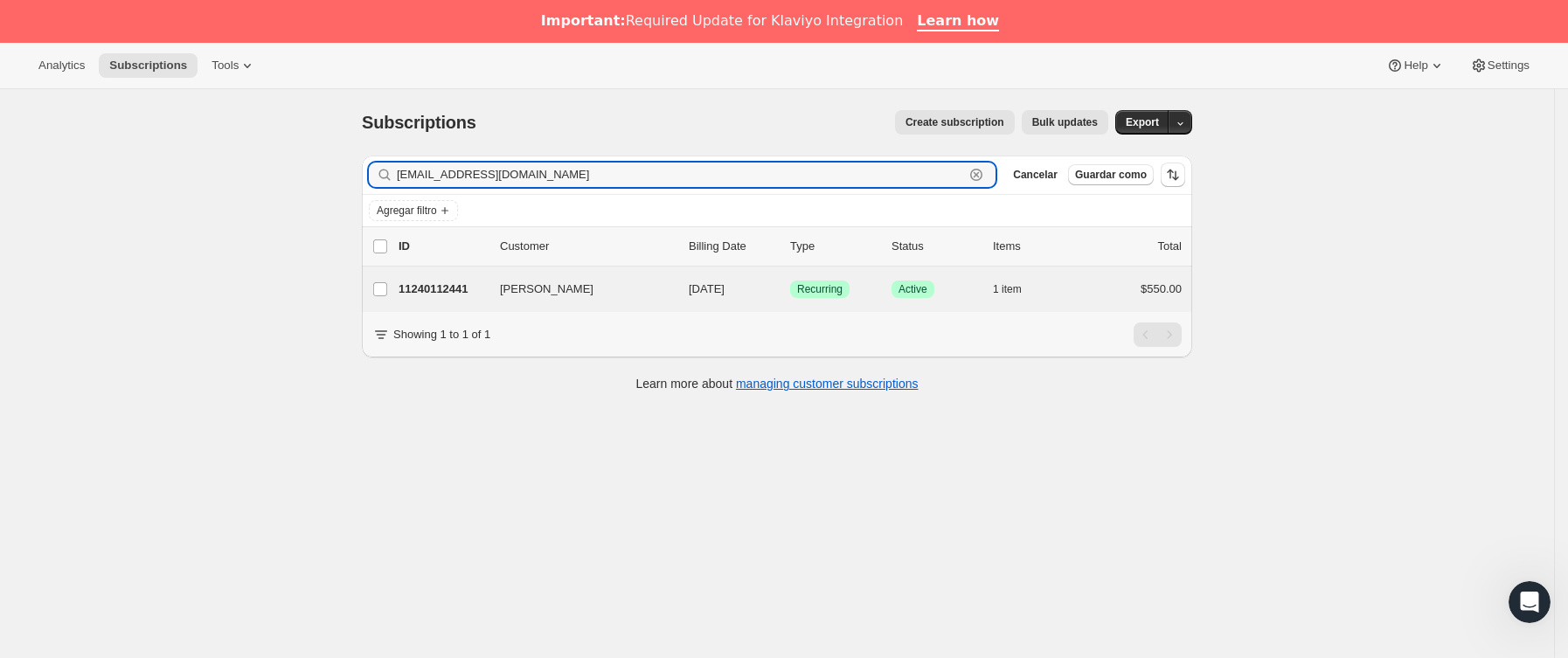
type input "ivettsarell@gmail.com"
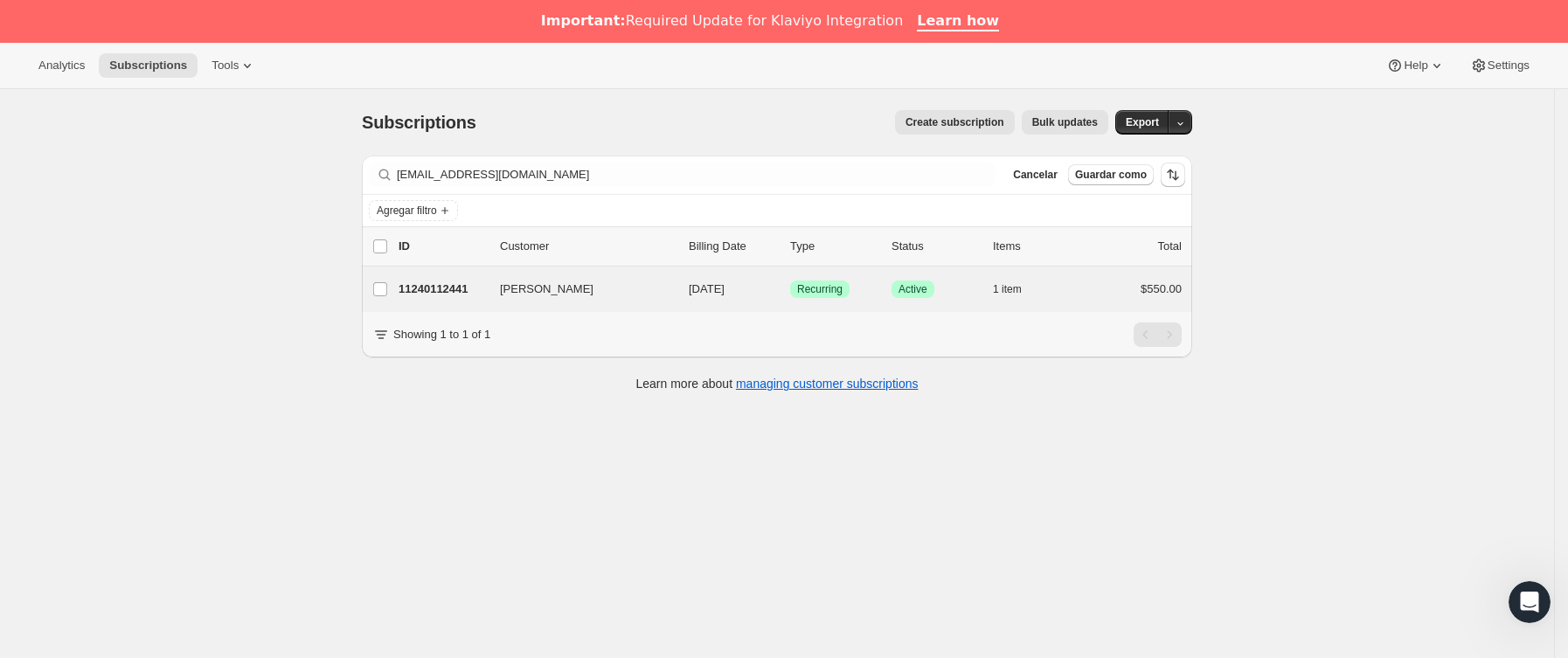
click at [507, 278] on div "Ivett Salinas 11240112441 Ivett Salinas 10/12/2025 Logrado Recurring Logrado Ac…" at bounding box center [777, 289] width 831 height 45
click at [470, 283] on p "11240112441" at bounding box center [442, 290] width 87 height 18
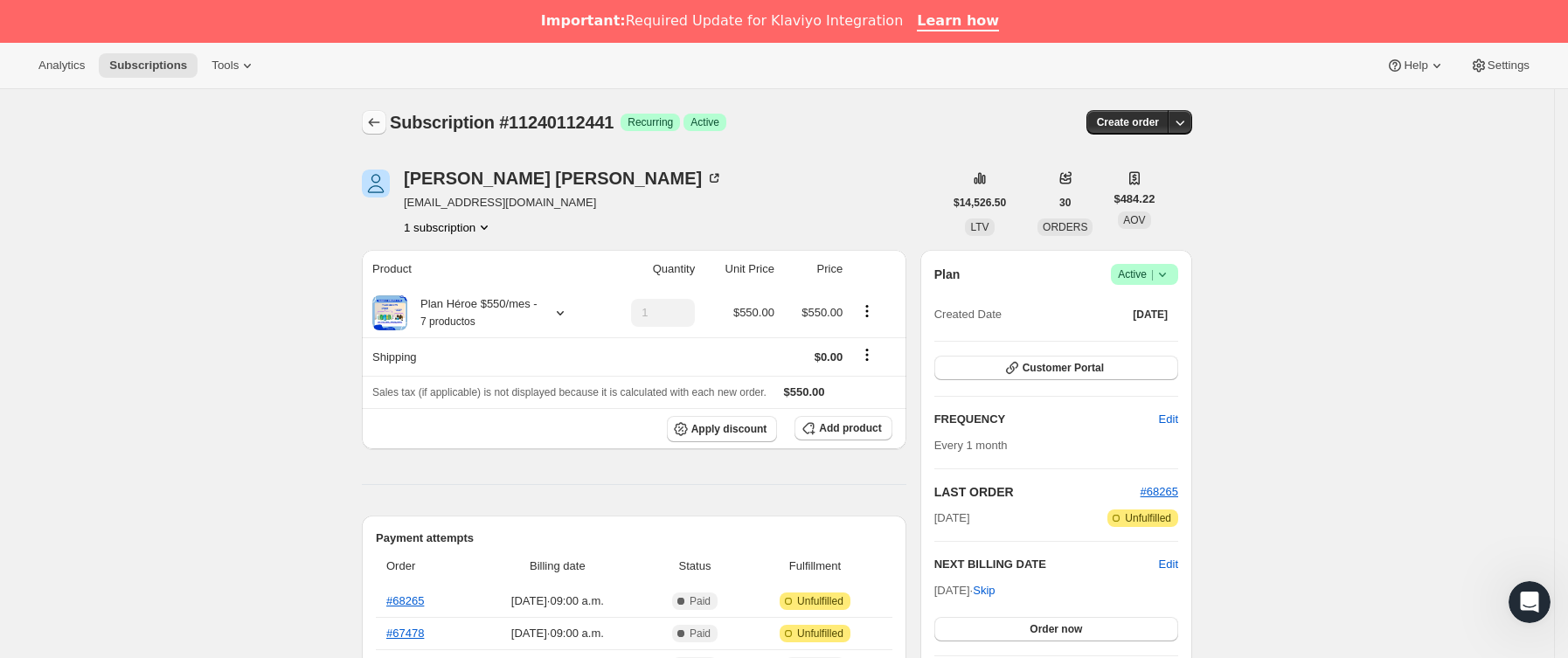
click at [383, 123] on icon "Subscriptions" at bounding box center [374, 123] width 18 height 18
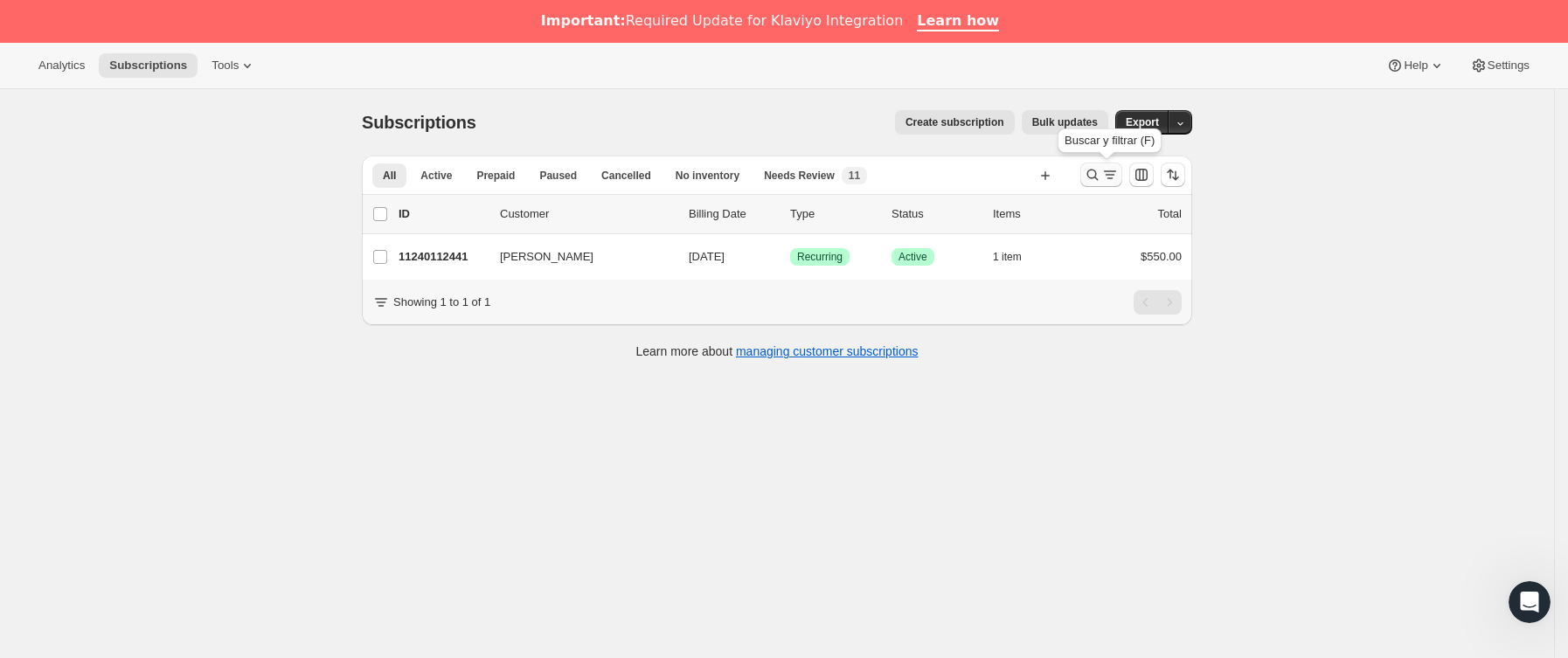
click at [1099, 168] on icon "Buscar y filtrar resultados" at bounding box center [1093, 175] width 18 height 18
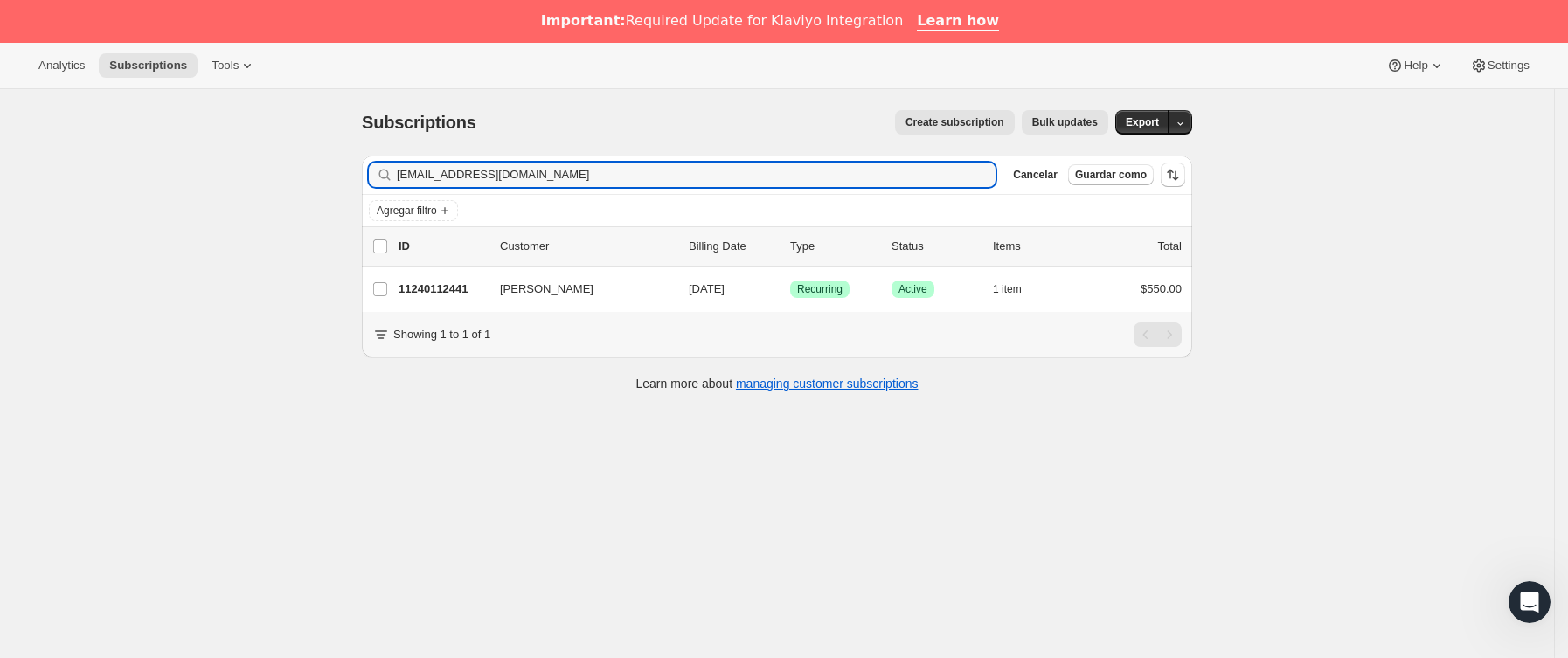
drag, startPoint x: 572, startPoint y: 177, endPoint x: 298, endPoint y: 166, distance: 274.2
click at [221, 190] on div "Subscriptions. Esta página está lista Subscriptions Create subscription Bulk up…" at bounding box center [777, 418] width 1553 height 658
type input "nisatse@gmail.com"
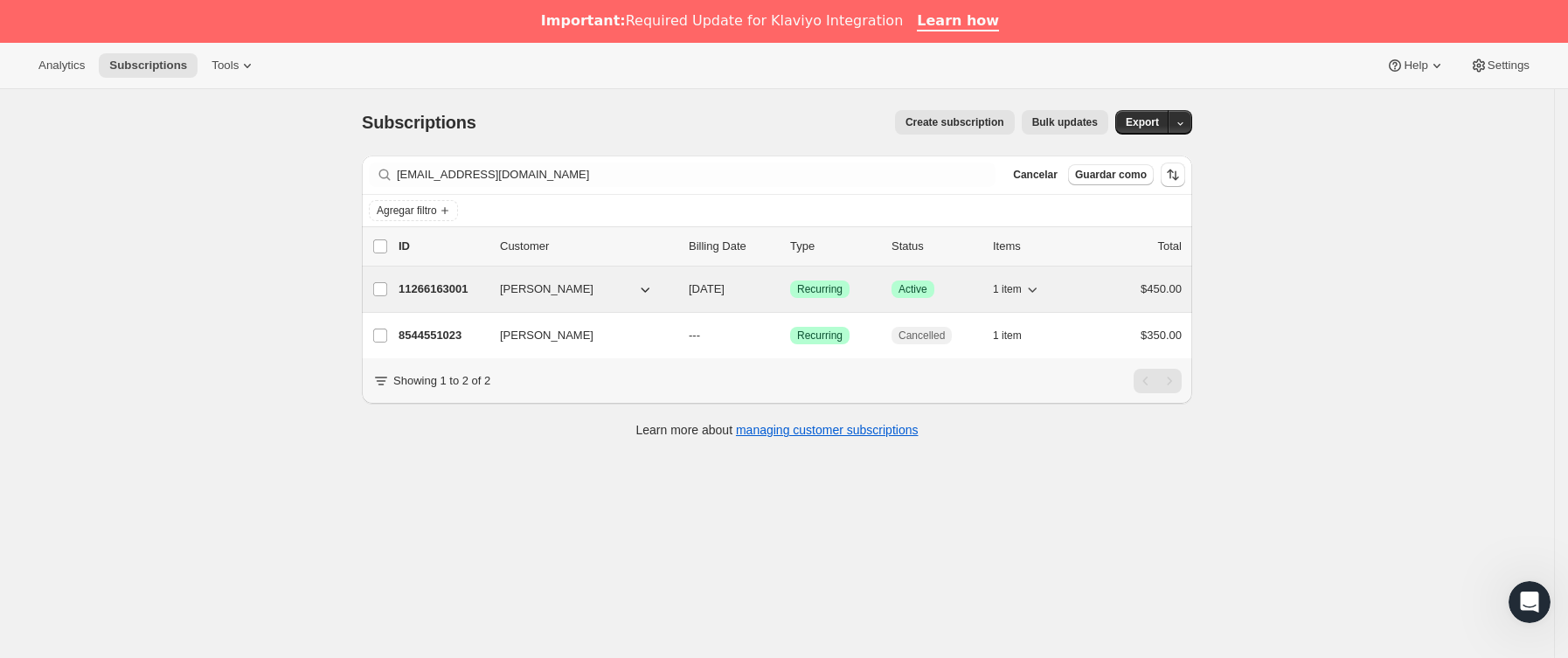
click at [478, 291] on p "11266163001" at bounding box center [442, 290] width 87 height 18
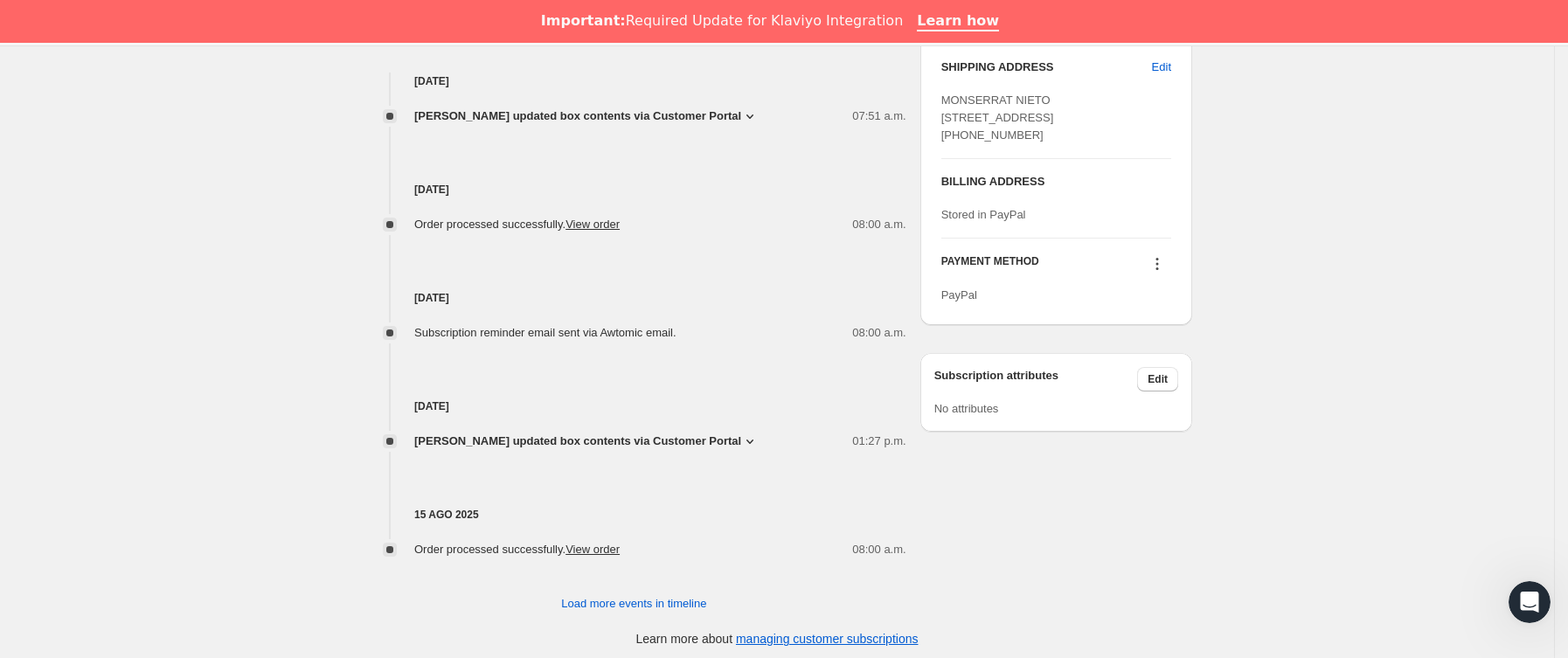
scroll to position [779, 0]
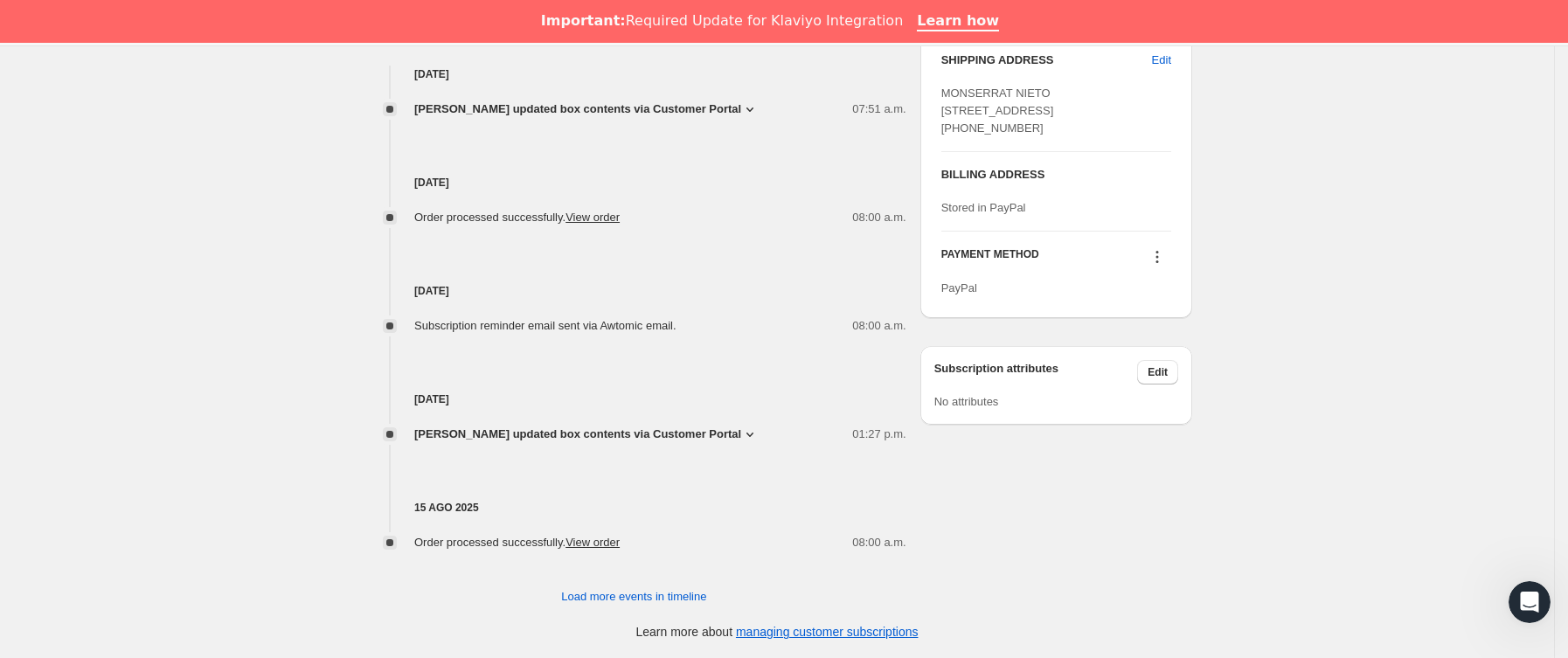
click at [734, 119] on div "15 sep 2025 Order processed successfully. View order 08:00 a.m." at bounding box center [633, 172] width 544 height 108
click at [736, 106] on span "MONSERRAT NIETO updated box contents via Customer Portal" at bounding box center [577, 109] width 327 height 18
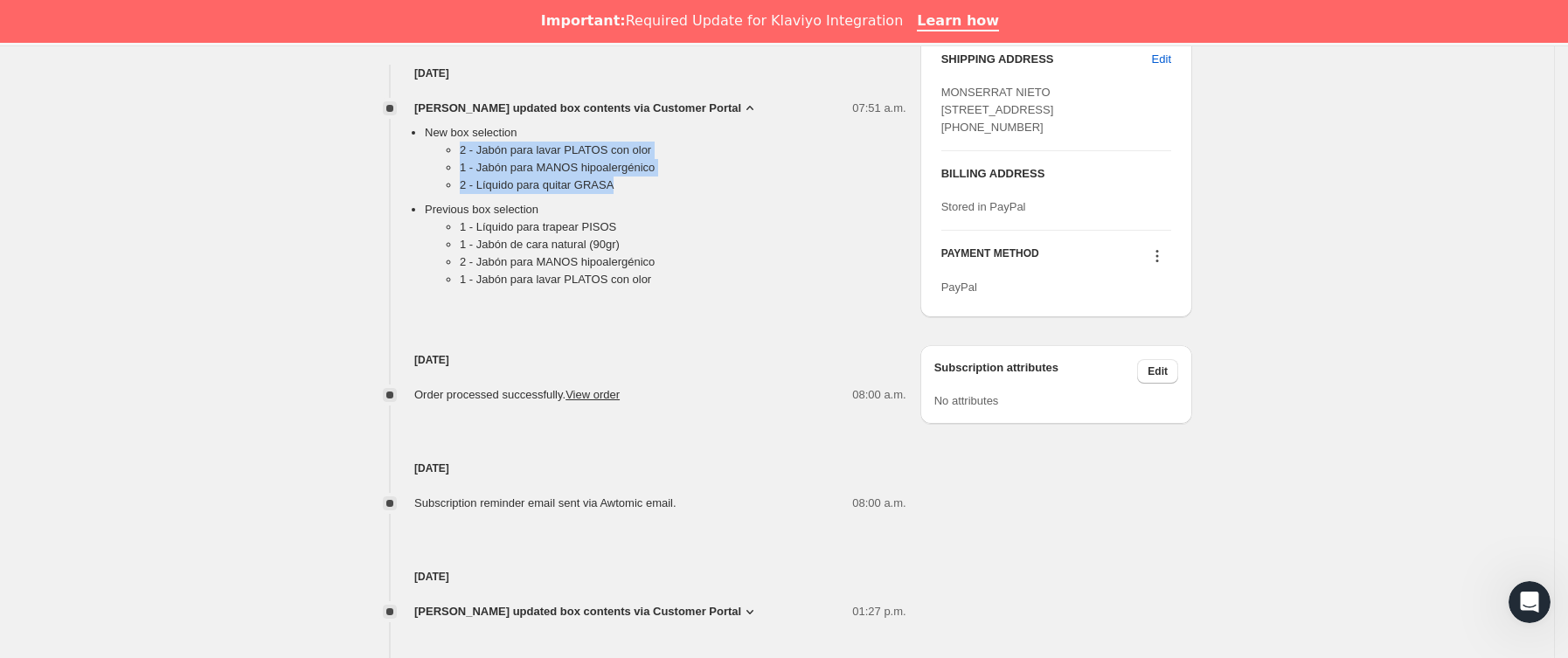
drag, startPoint x: 460, startPoint y: 149, endPoint x: 637, endPoint y: 192, distance: 182.1
click at [637, 192] on ul "2 - Jabón para lavar PLATOS con olor 1 - Jabón para MANOS hipoalergénico 2 - Lí…" at bounding box center [666, 171] width 481 height 60
copy ul "2 - Jabón para lavar PLATOS con olor 1 - Jabón para MANOS hipoalergénico 2 - Lí…"
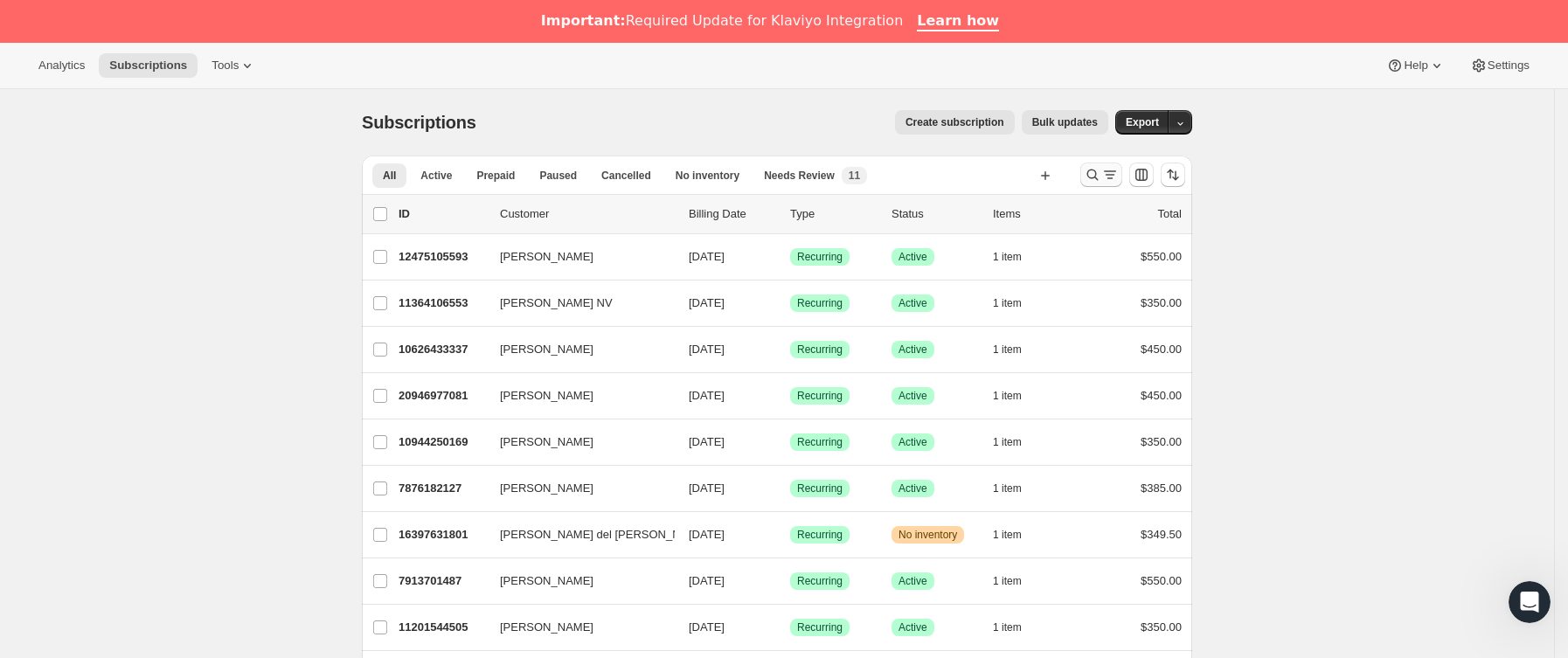
click at [1108, 176] on icon "Buscar y filtrar resultados" at bounding box center [1109, 175] width 18 height 18
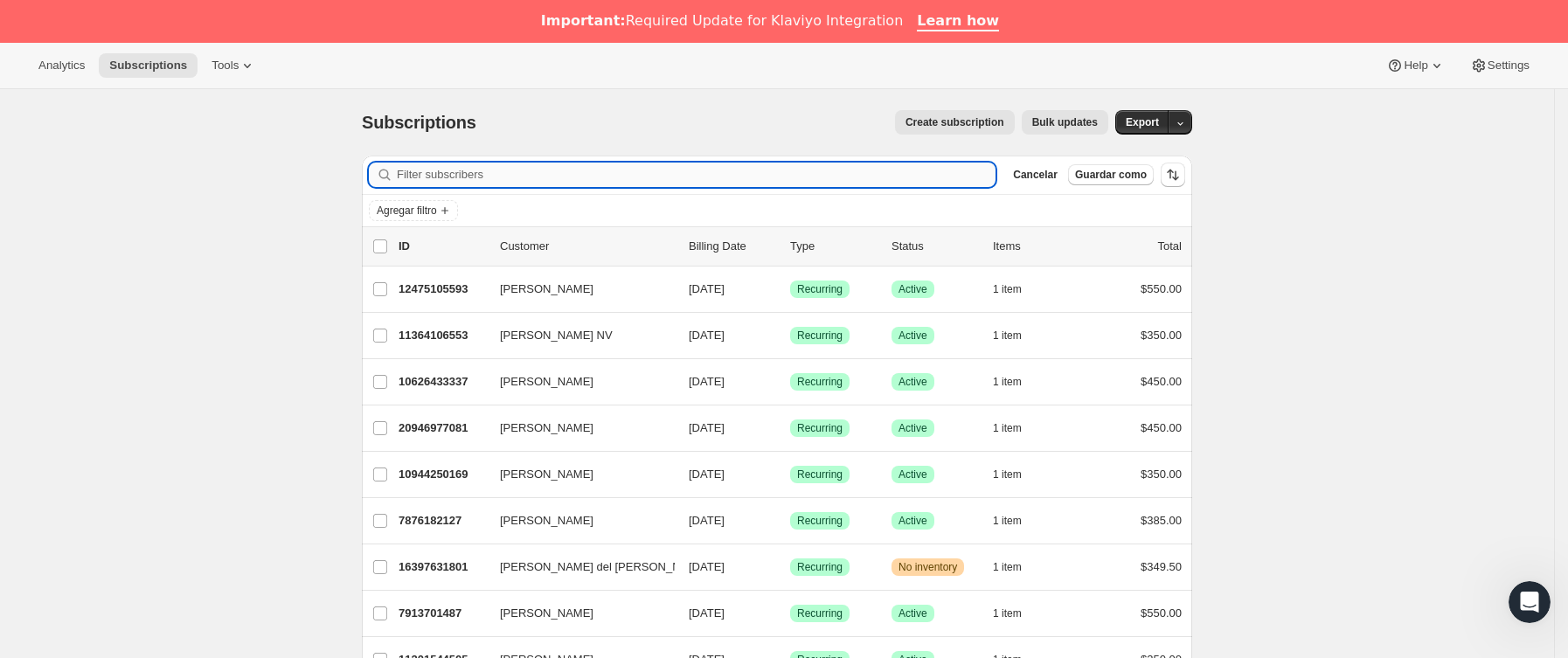
click at [520, 176] on input "Filter subscribers" at bounding box center [696, 175] width 599 height 25
paste input "[PERSON_NAME][EMAIL_ADDRESS][PERSON_NAME][PERSON_NAME][DOMAIN_NAME]"
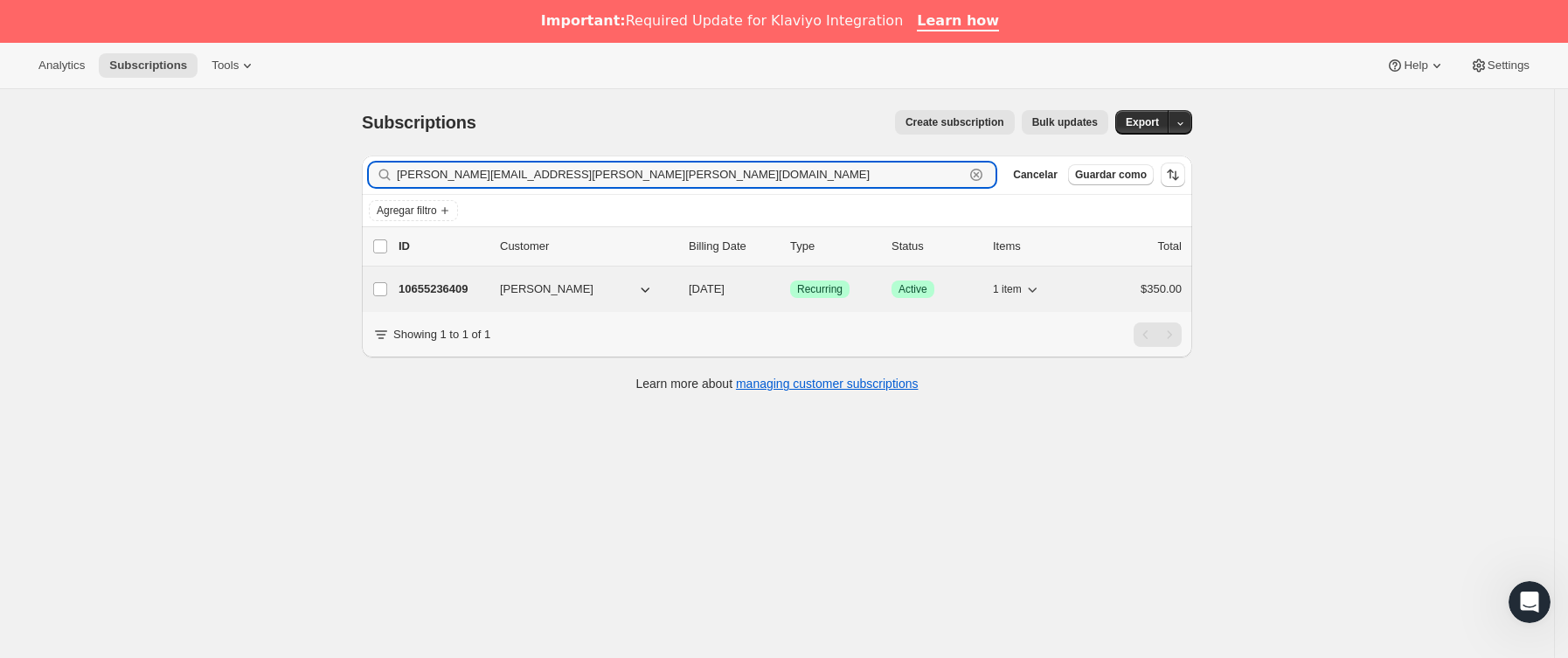
type input "[PERSON_NAME][EMAIL_ADDRESS][PERSON_NAME][PERSON_NAME][DOMAIN_NAME]"
click at [474, 283] on p "10655236409" at bounding box center [442, 290] width 87 height 18
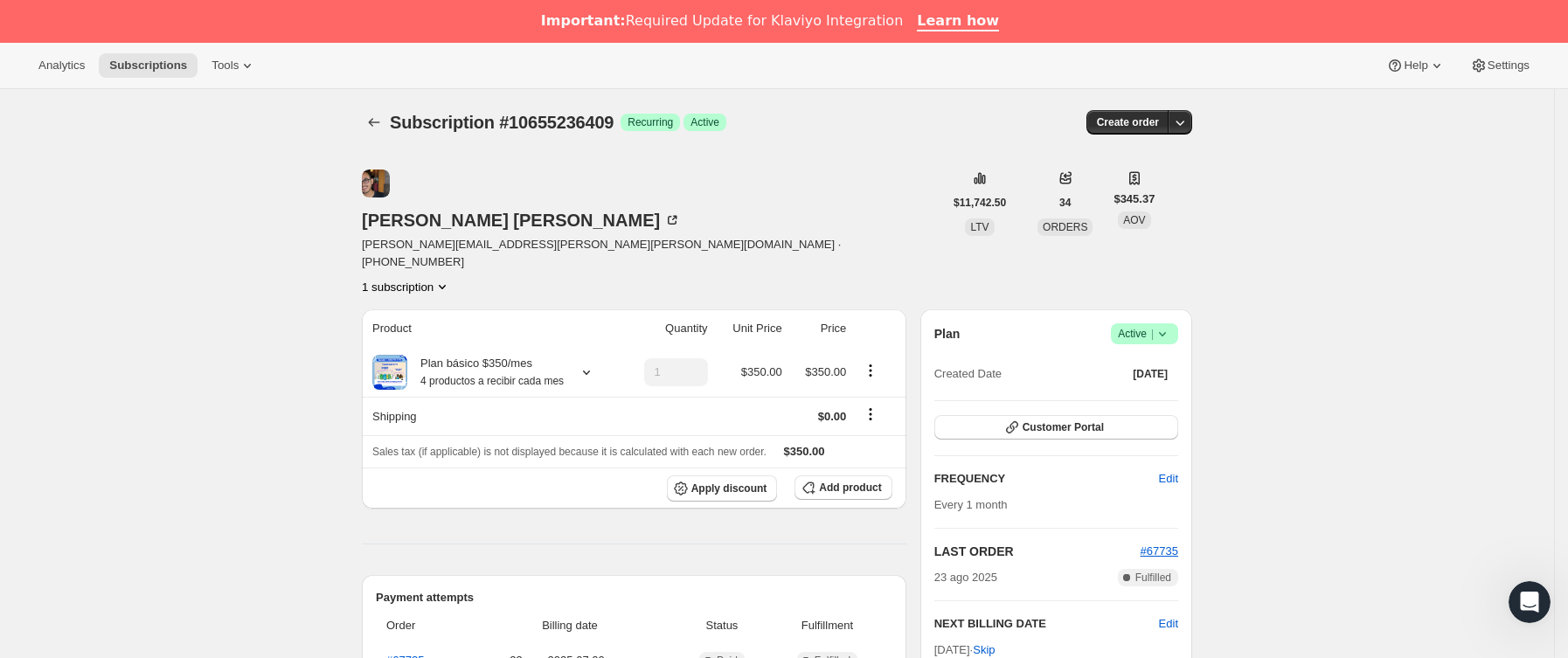
scroll to position [132, 0]
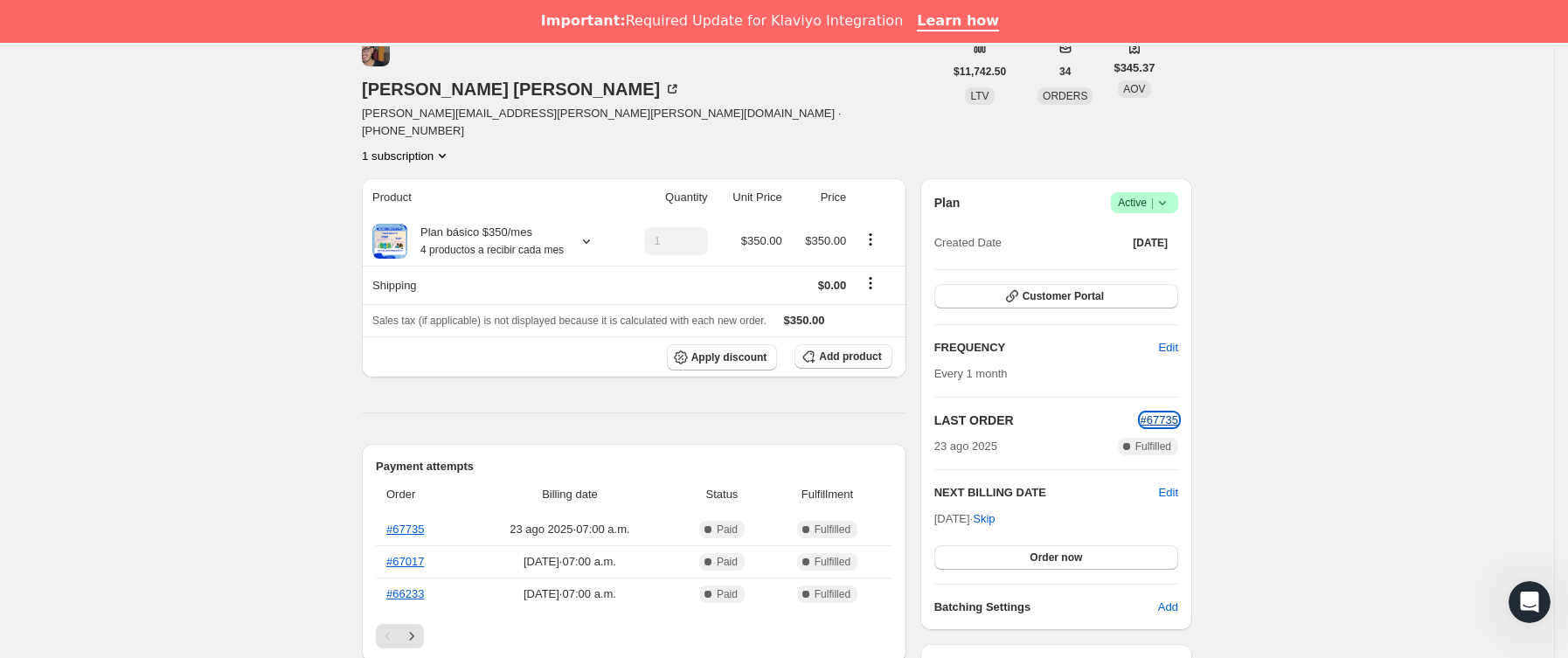
click at [1155, 413] on span "#67735" at bounding box center [1159, 419] width 37 height 13
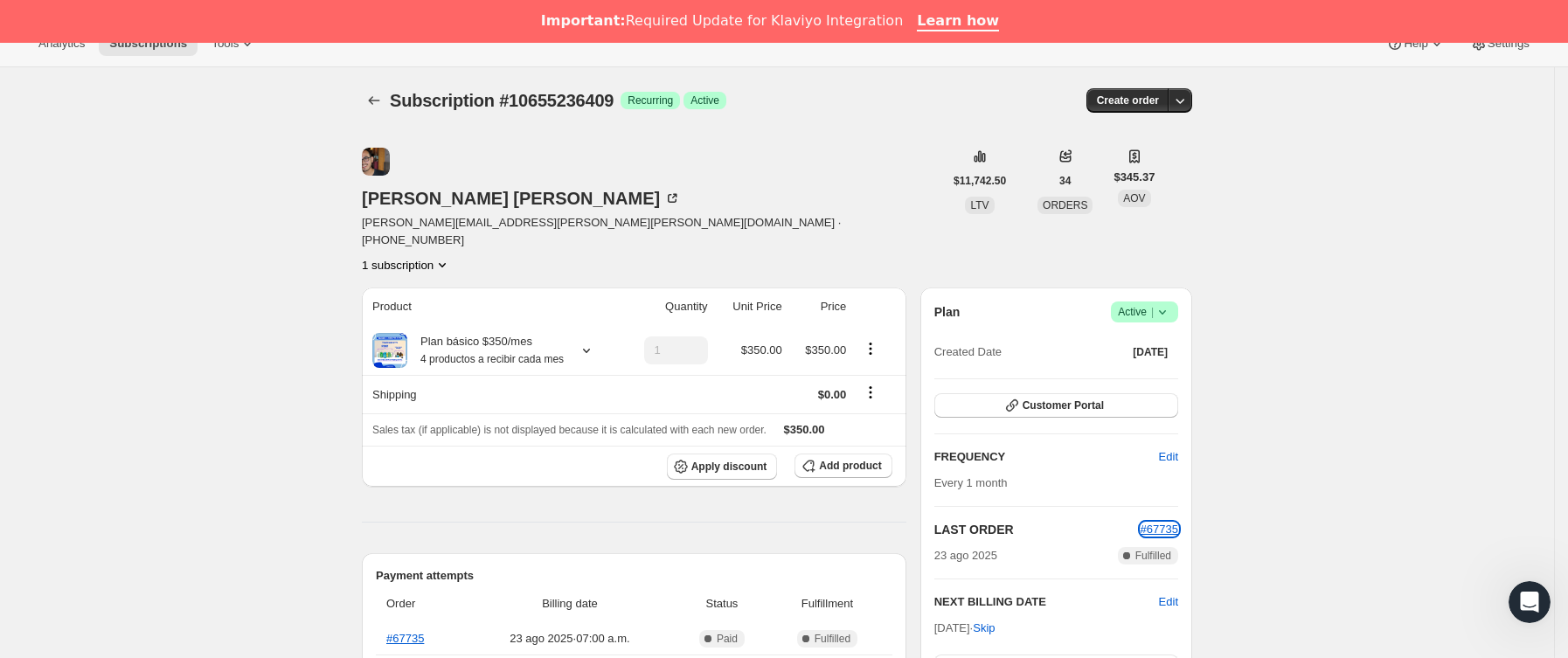
scroll to position [0, 0]
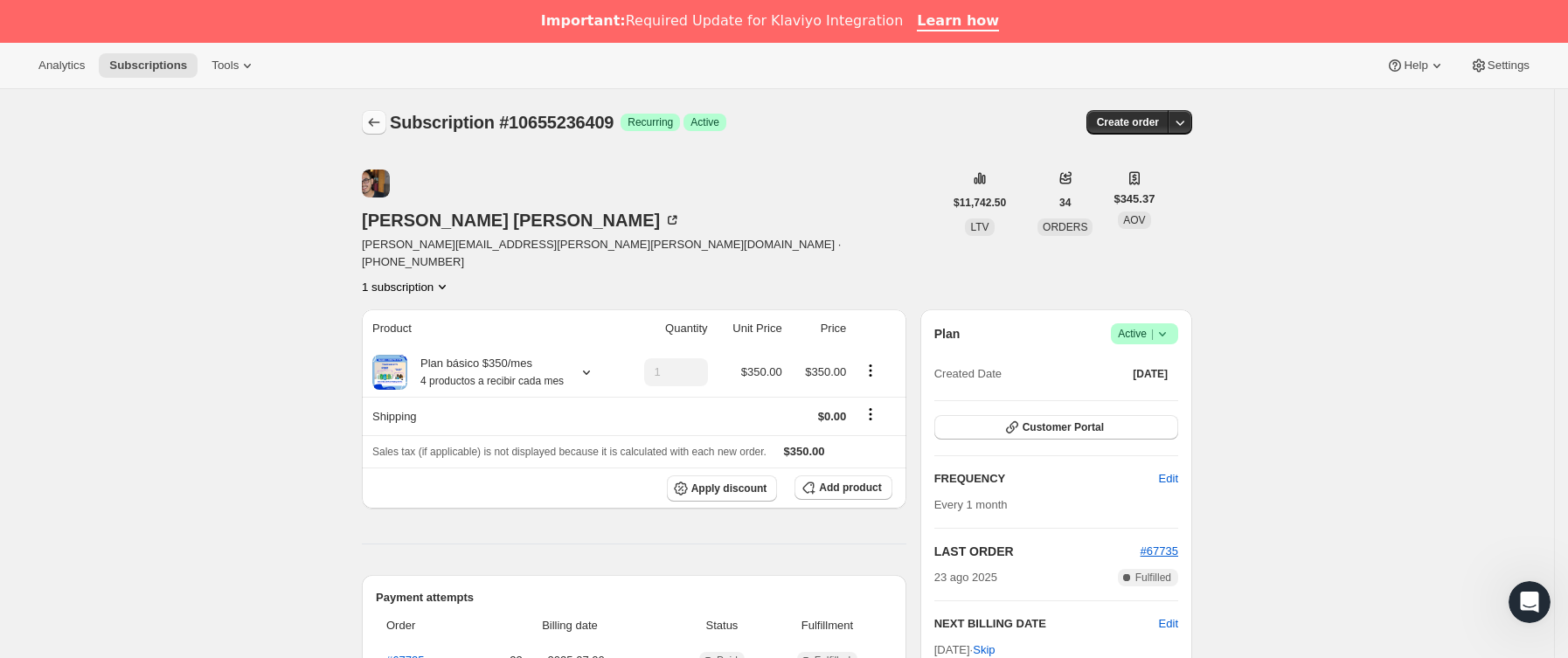
click at [373, 116] on icon "Subscriptions" at bounding box center [374, 123] width 18 height 18
